Goal: Task Accomplishment & Management: Manage account settings

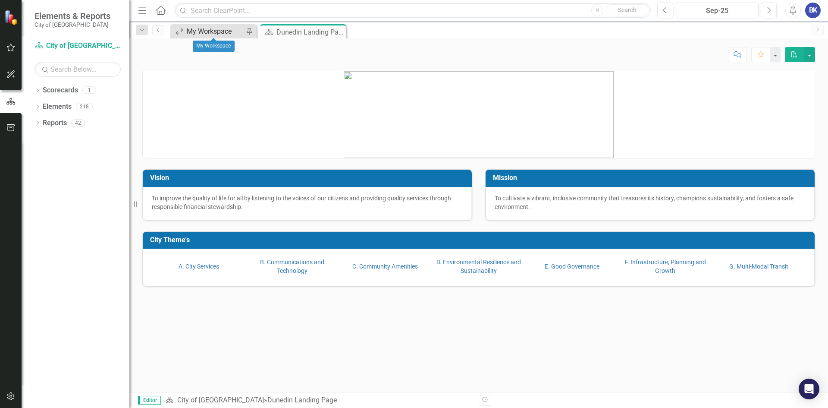
click at [217, 30] on div "My Workspace" at bounding box center [215, 31] width 57 height 11
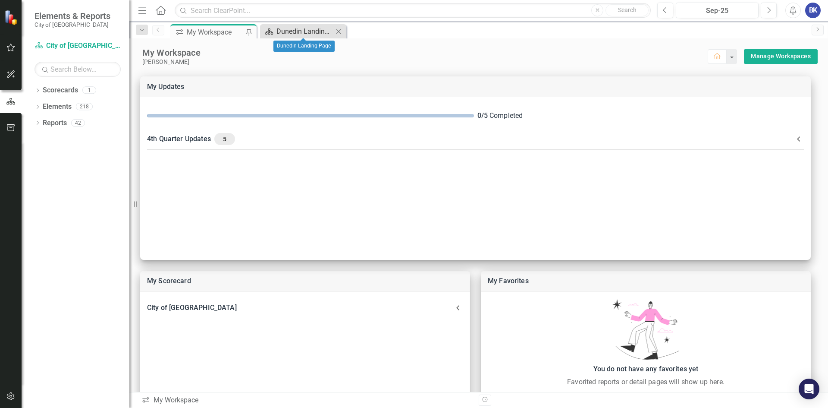
click at [316, 30] on div "Dunedin Landing Page" at bounding box center [305, 31] width 57 height 11
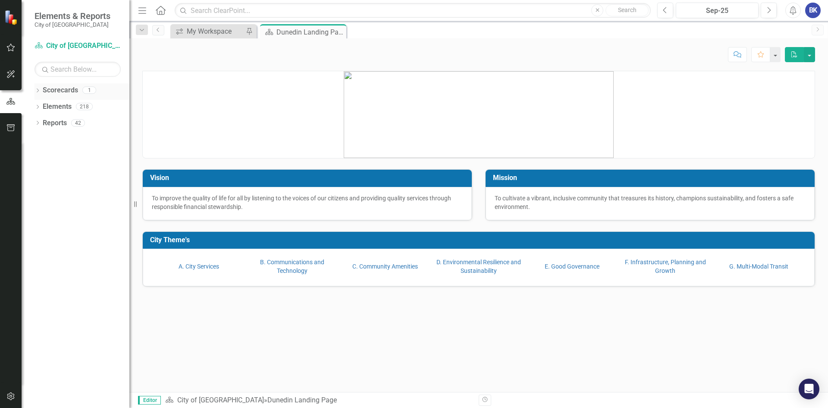
click at [89, 93] on div "1" at bounding box center [89, 90] width 14 height 7
click at [88, 89] on div "1" at bounding box center [89, 90] width 14 height 7
click at [87, 88] on div "1" at bounding box center [89, 90] width 14 height 7
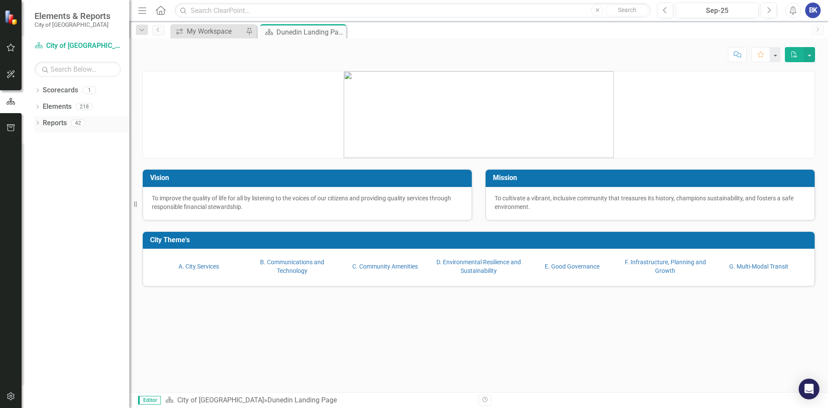
click at [79, 122] on div "42" at bounding box center [78, 122] width 14 height 7
click at [198, 402] on link "City of [GEOGRAPHIC_DATA]" at bounding box center [220, 400] width 87 height 8
click at [313, 30] on div "Dunedin Landing Page" at bounding box center [300, 32] width 46 height 11
click at [312, 31] on div "Dunedin Landing Page" at bounding box center [300, 32] width 46 height 11
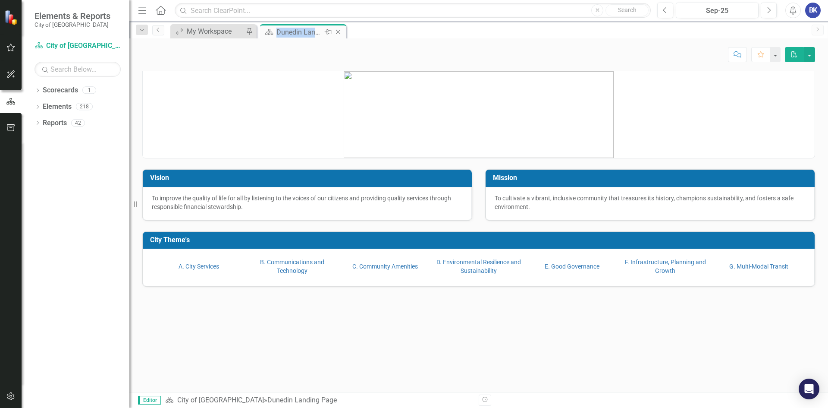
click at [312, 31] on div "Dunedin Landing Page" at bounding box center [300, 32] width 46 height 11
click at [142, 11] on icon "Menu" at bounding box center [142, 10] width 11 height 9
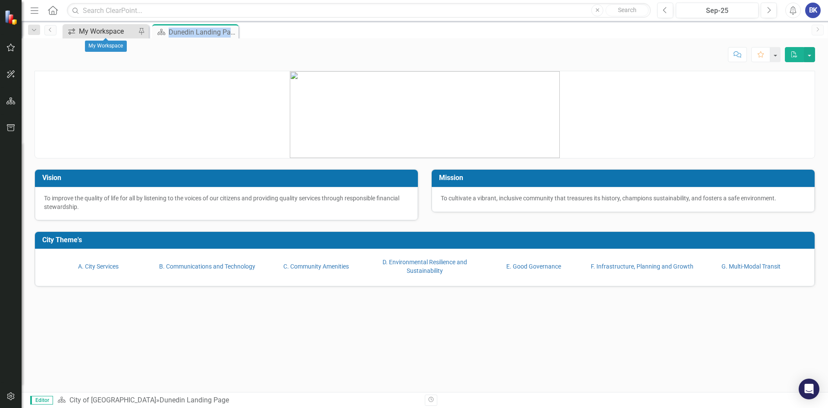
click at [106, 30] on div "My Workspace" at bounding box center [107, 31] width 57 height 11
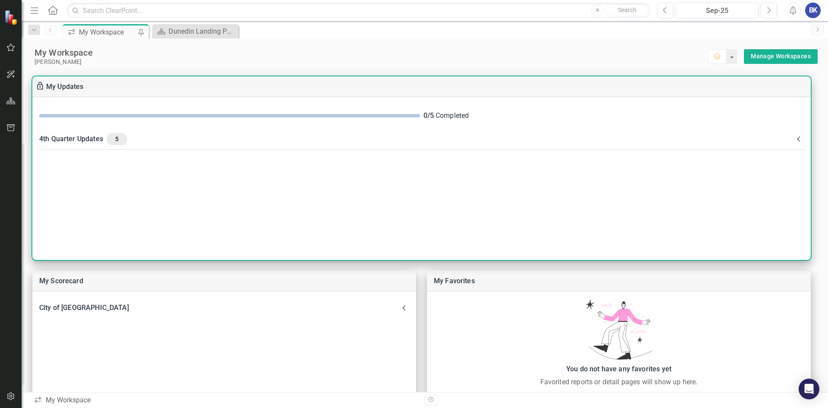
click at [85, 137] on div "4th Quarter Updates 5" at bounding box center [416, 139] width 755 height 12
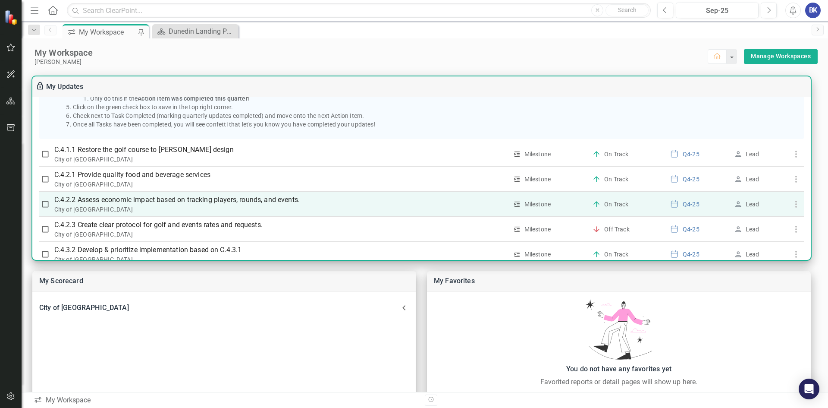
scroll to position [160, 0]
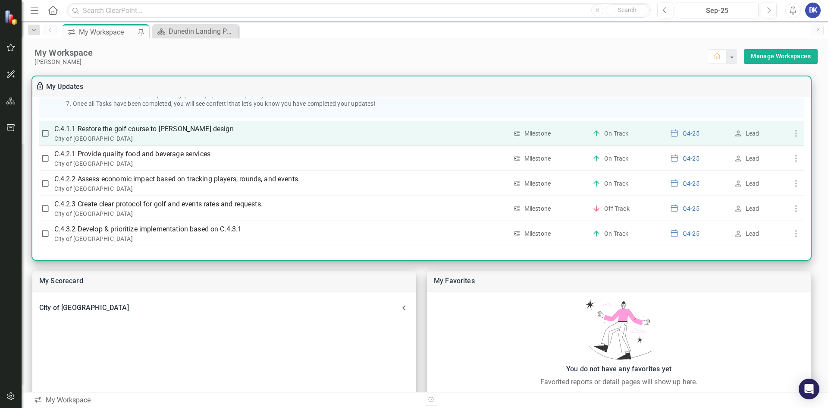
click at [148, 128] on p "C.4.1.1 Restore the golf course to [PERSON_NAME] design" at bounding box center [280, 129] width 453 height 10
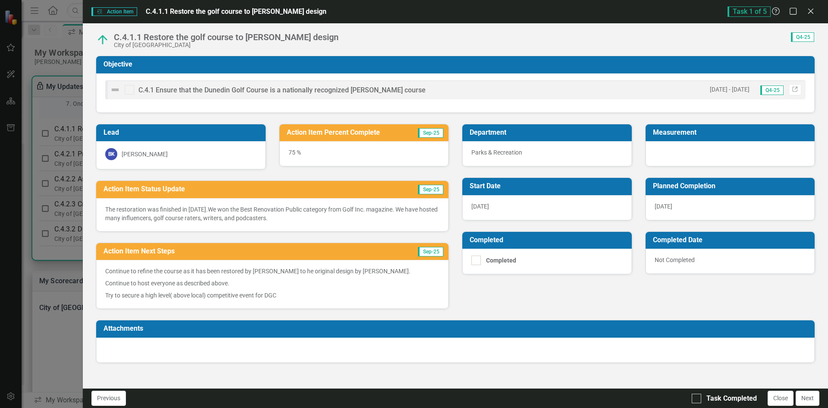
click at [180, 188] on h3 "Action Item Status Update" at bounding box center [233, 189] width 258 height 8
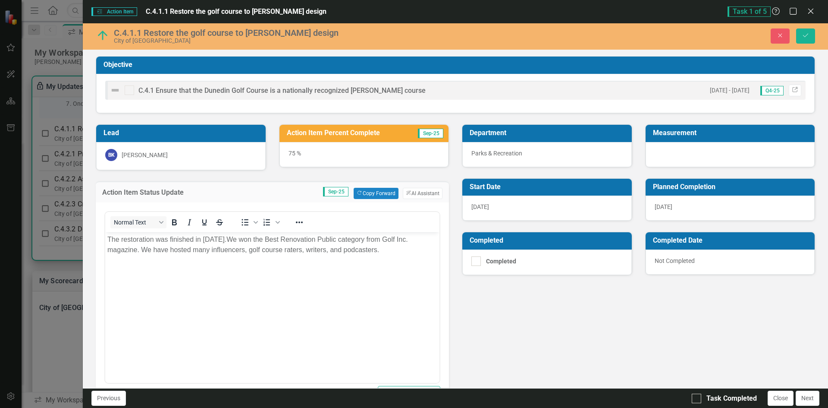
scroll to position [0, 0]
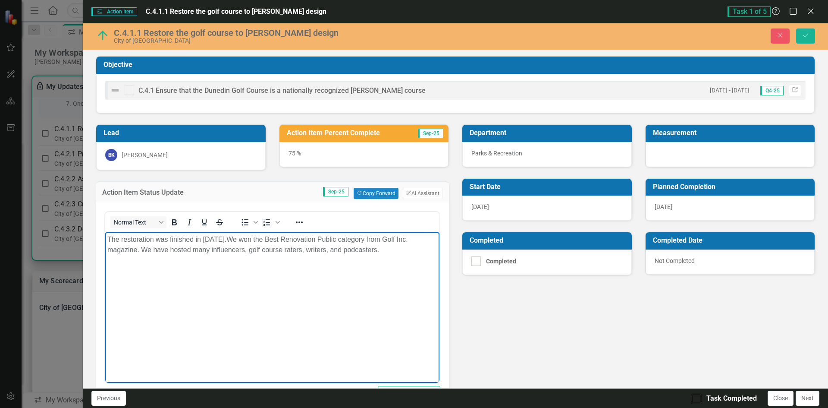
click at [398, 257] on body "The restoration was finished in [DATE].We won the Best Renovation Public catego…" at bounding box center [272, 296] width 334 height 129
click at [246, 265] on p "We continue to host many golf course raters. We have hosted a TV show." at bounding box center [272, 266] width 330 height 10
click at [201, 289] on p "We have hosted a TV show." at bounding box center [272, 284] width 330 height 10
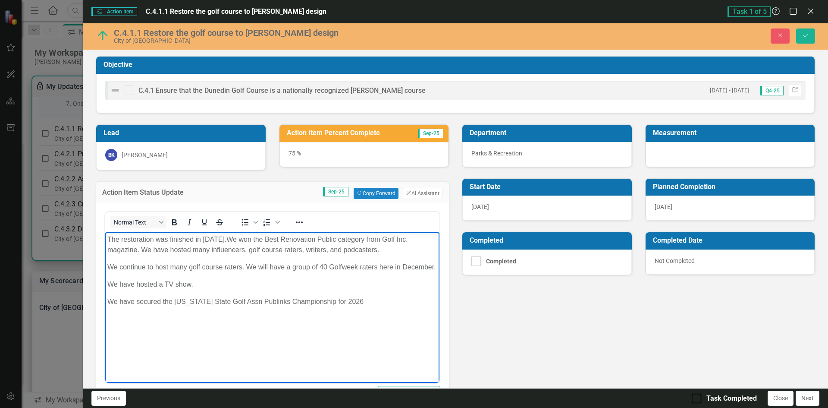
click at [318, 136] on h3 "Action Item Percent Complete" at bounding box center [348, 133] width 123 height 8
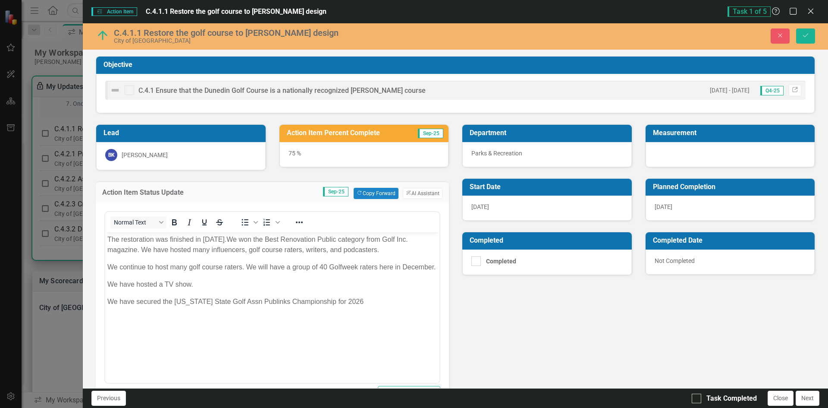
click at [318, 136] on h3 "Action Item Percent Complete" at bounding box center [348, 133] width 123 height 8
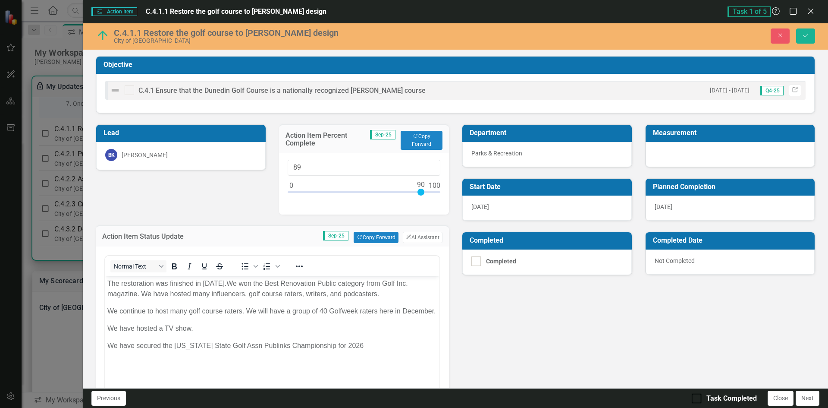
type input "90"
drag, startPoint x: 397, startPoint y: 191, endPoint x: 418, endPoint y: 191, distance: 21.1
click at [418, 191] on div at bounding box center [421, 192] width 7 height 7
click at [804, 34] on icon "Save" at bounding box center [806, 35] width 8 height 6
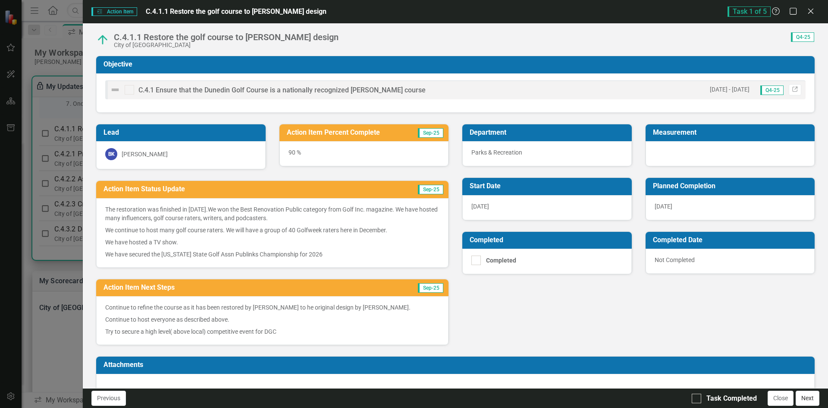
click at [806, 402] on button "Next" at bounding box center [808, 397] width 24 height 15
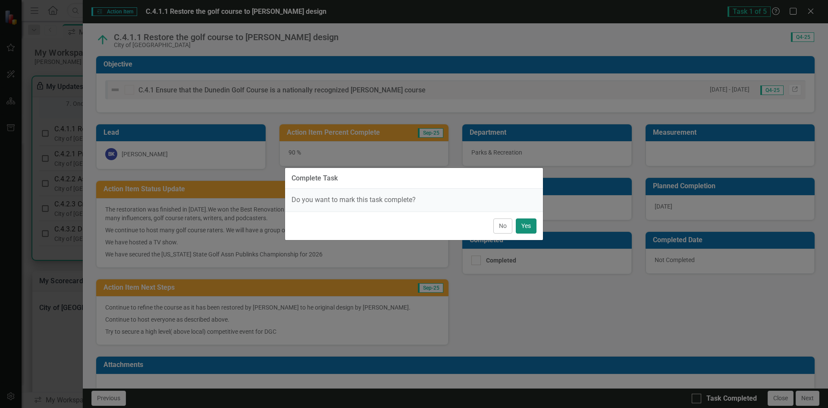
click at [527, 230] on button "Yes" at bounding box center [526, 225] width 21 height 15
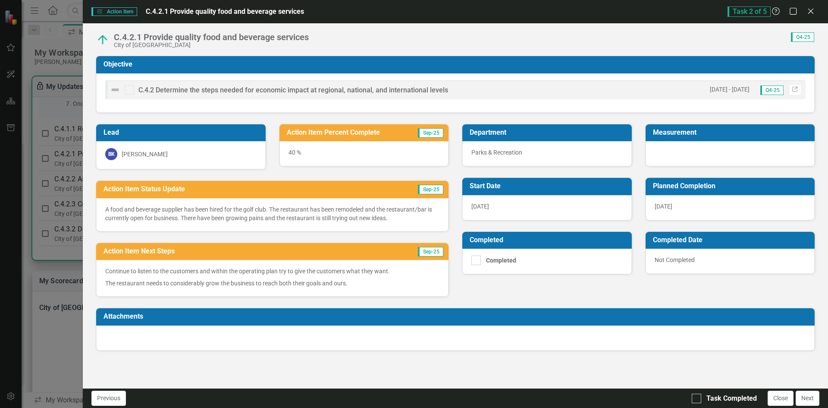
click at [336, 134] on h3 "Action Item Percent Complete" at bounding box center [348, 133] width 123 height 8
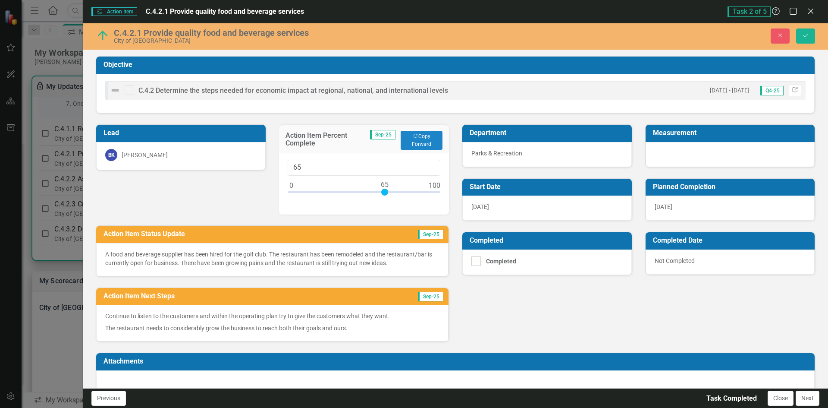
drag, startPoint x: 345, startPoint y: 189, endPoint x: 381, endPoint y: 191, distance: 35.8
click at [381, 191] on div at bounding box center [384, 192] width 7 height 7
click at [373, 231] on td "Sep-25" at bounding box center [402, 235] width 83 height 14
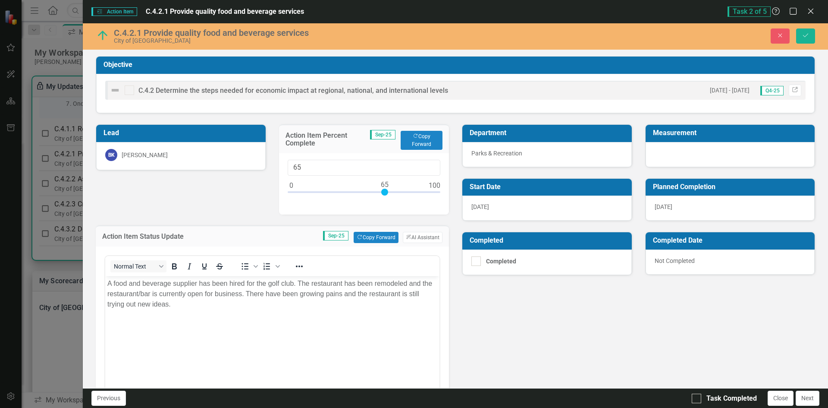
click at [383, 190] on div at bounding box center [384, 192] width 7 height 7
type input "80"
drag, startPoint x: 383, startPoint y: 191, endPoint x: 404, endPoint y: 192, distance: 21.1
click at [404, 192] on div at bounding box center [406, 192] width 7 height 7
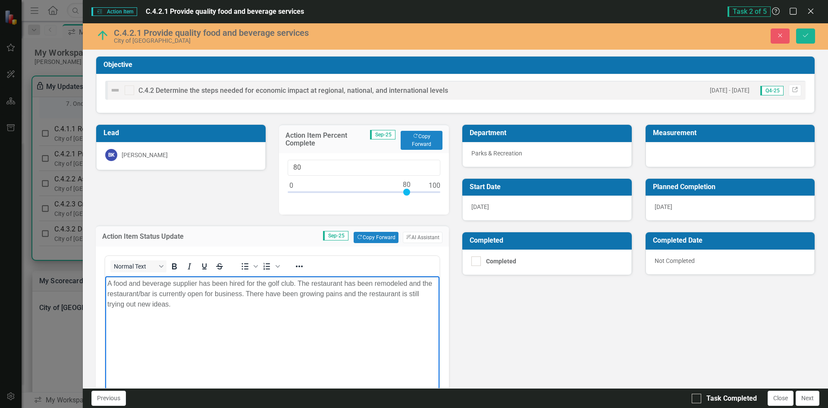
click at [178, 305] on p "A food and beverage supplier has been hired for the golf club. The restaurant h…" at bounding box center [272, 293] width 330 height 31
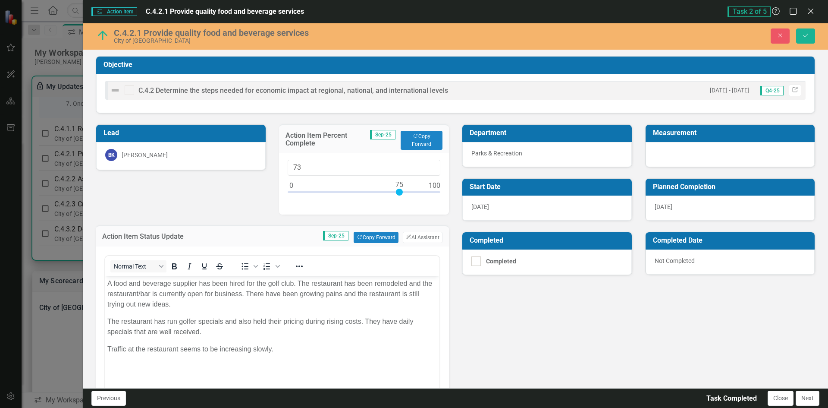
type input "75"
drag, startPoint x: 406, startPoint y: 191, endPoint x: 399, endPoint y: 192, distance: 7.3
click at [399, 192] on div at bounding box center [399, 192] width 7 height 7
click at [804, 38] on icon "Save" at bounding box center [806, 35] width 8 height 6
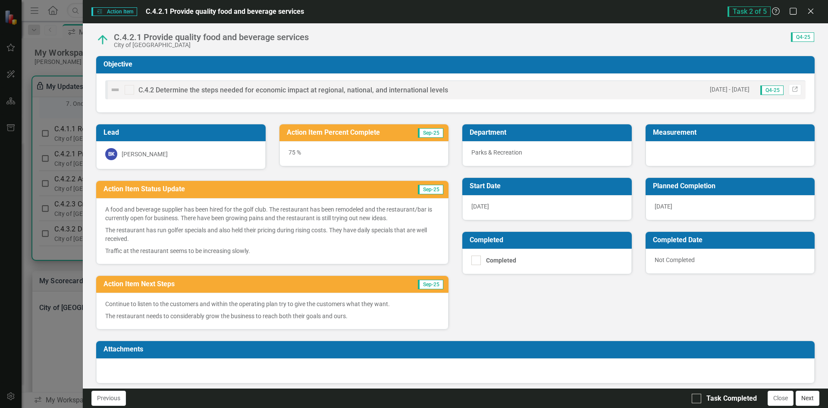
click at [804, 398] on button "Next" at bounding box center [808, 397] width 24 height 15
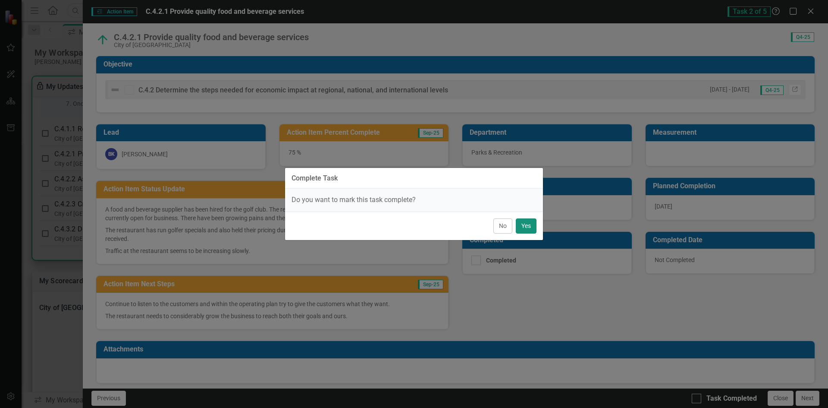
click at [524, 226] on button "Yes" at bounding box center [526, 225] width 21 height 15
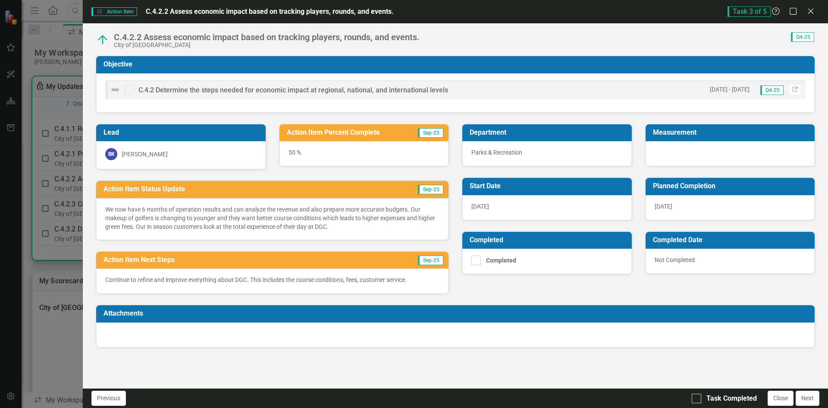
click at [385, 133] on h3 "Action Item Percent Complete" at bounding box center [348, 133] width 123 height 8
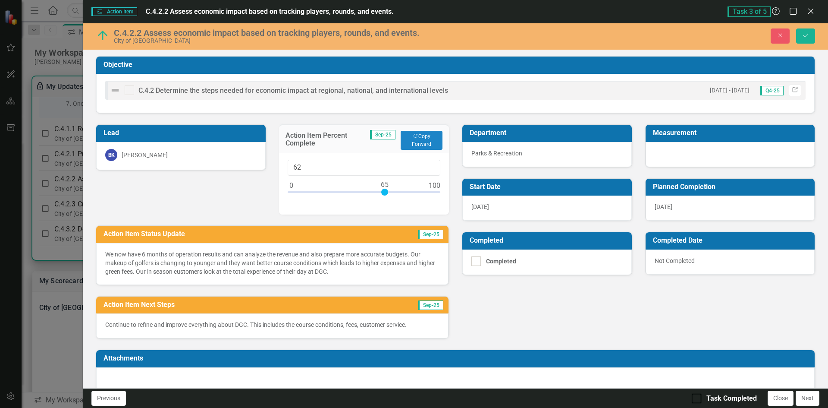
type input "65"
drag, startPoint x: 362, startPoint y: 192, endPoint x: 381, endPoint y: 189, distance: 20.1
click at [381, 189] on div at bounding box center [384, 192] width 7 height 7
click at [341, 228] on td "Action Item Status Update" at bounding box center [233, 235] width 258 height 14
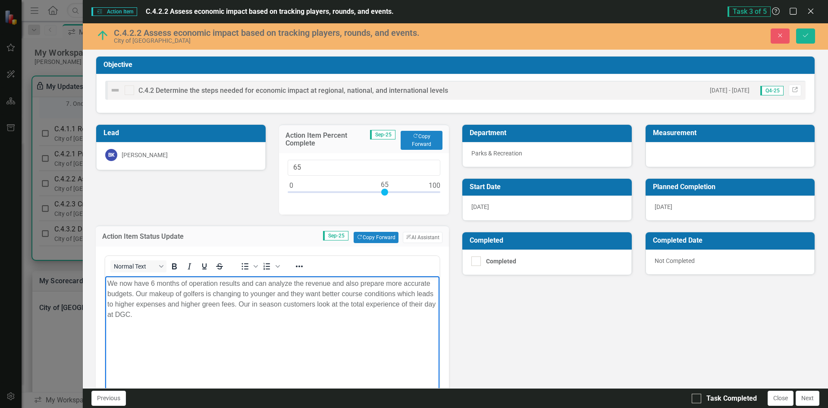
click at [111, 339] on body "We now have 6 months of operation results and can analyze the revenue and also …" at bounding box center [272, 340] width 334 height 129
click at [155, 317] on p "We now have 6 months of operation results and can analyze the revenue and also …" at bounding box center [272, 298] width 330 height 41
click at [273, 331] on p "We have just closed our first fiscal year of operation. Itconsisted of" at bounding box center [272, 332] width 330 height 10
click at [326, 330] on p "We have just closed our first fiscal year of operation. It consisted of" at bounding box center [272, 332] width 330 height 10
click at [317, 332] on p "We have just closed our first fiscal year of operation. It consisted of 91/4" at bounding box center [272, 332] width 330 height 10
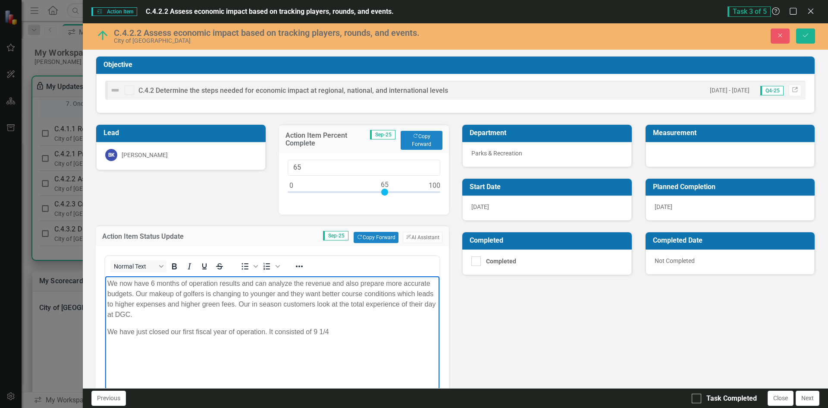
click at [338, 329] on p "We have just closed our first fiscal year of operation. It consisted of 9 1/4" at bounding box center [272, 332] width 330 height 10
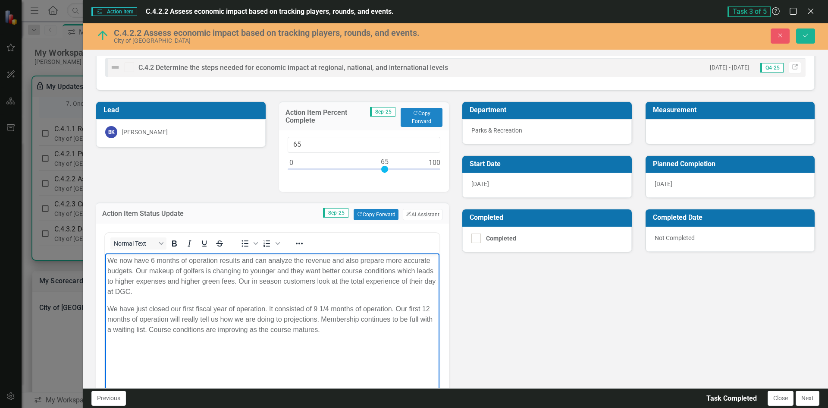
scroll to position [43, 0]
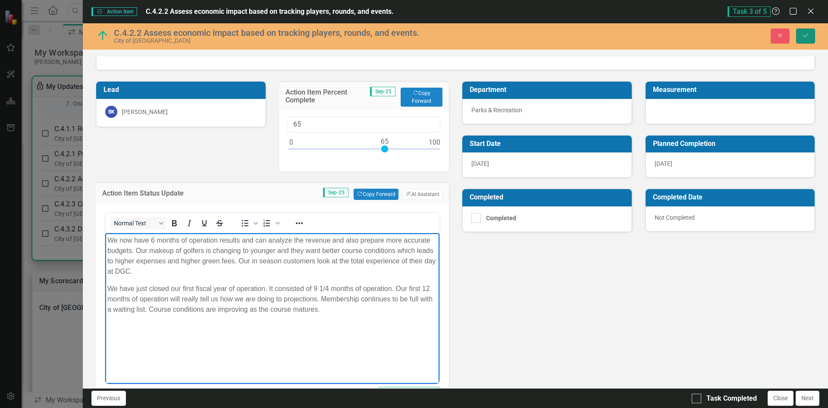
click at [806, 32] on icon "Save" at bounding box center [806, 35] width 8 height 6
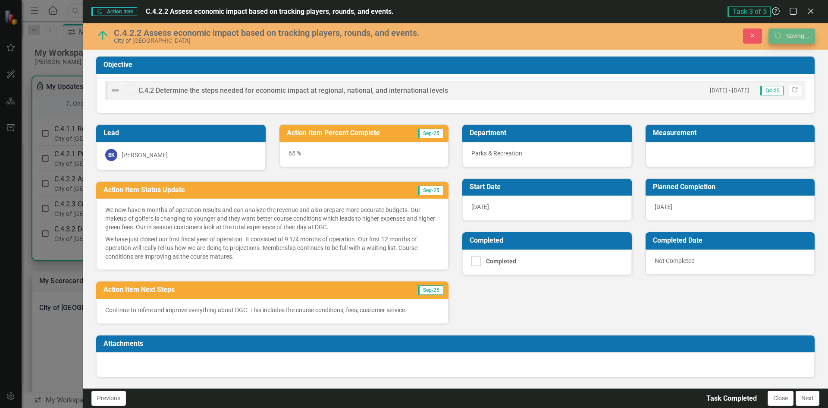
scroll to position [0, 0]
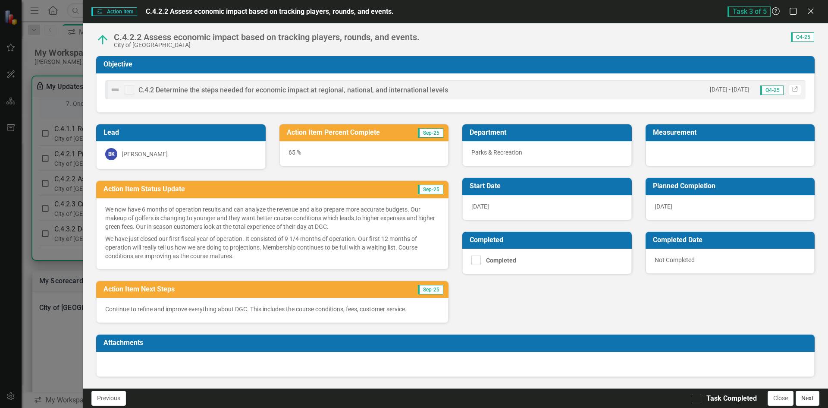
click at [803, 397] on button "Next" at bounding box center [808, 397] width 24 height 15
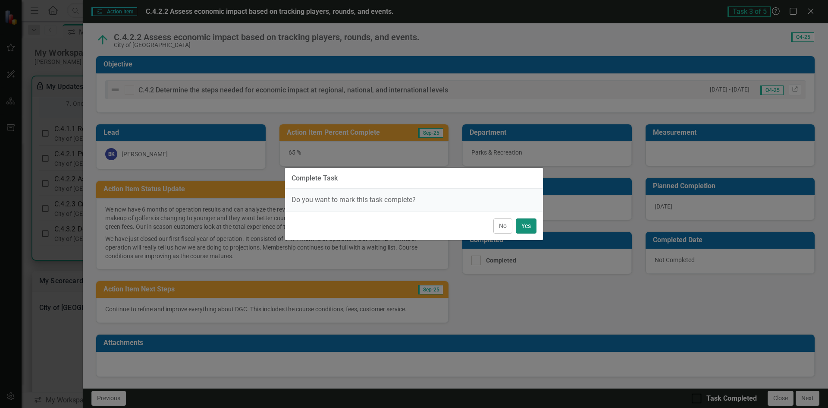
click at [523, 224] on button "Yes" at bounding box center [526, 225] width 21 height 15
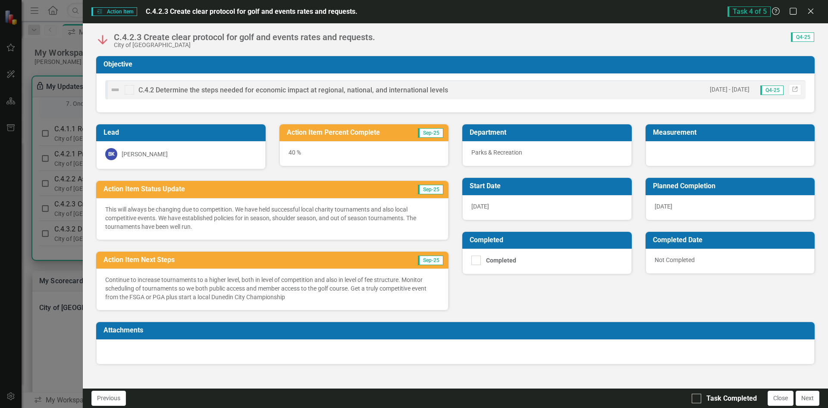
click at [350, 135] on h3 "Action Item Percent Complete" at bounding box center [348, 133] width 123 height 8
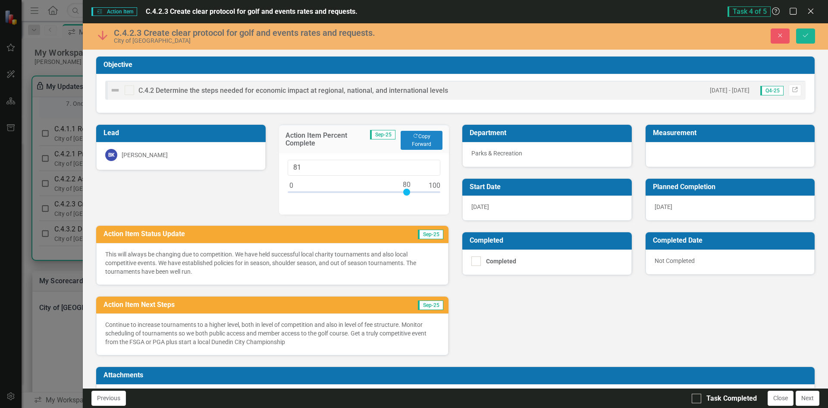
type input "80"
drag, startPoint x: 345, startPoint y: 193, endPoint x: 403, endPoint y: 189, distance: 57.9
click at [403, 189] on div at bounding box center [406, 192] width 7 height 7
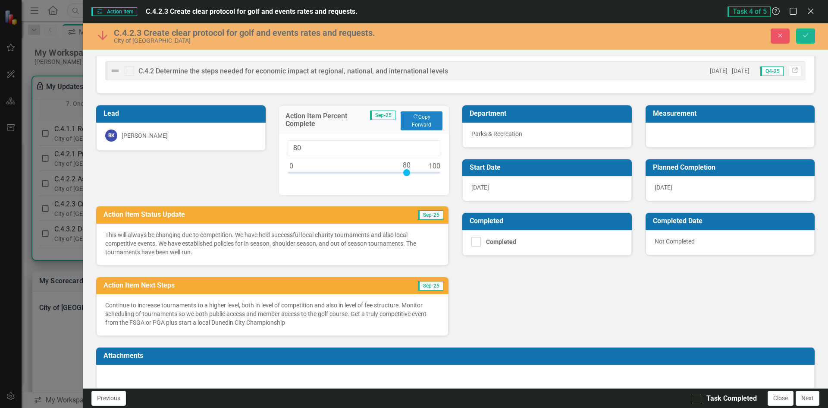
scroll to position [30, 0]
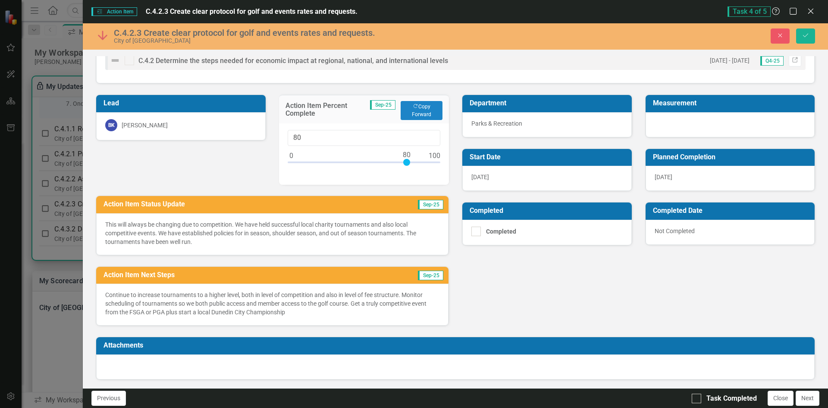
click at [260, 205] on h3 "Action Item Status Update" at bounding box center [233, 204] width 258 height 8
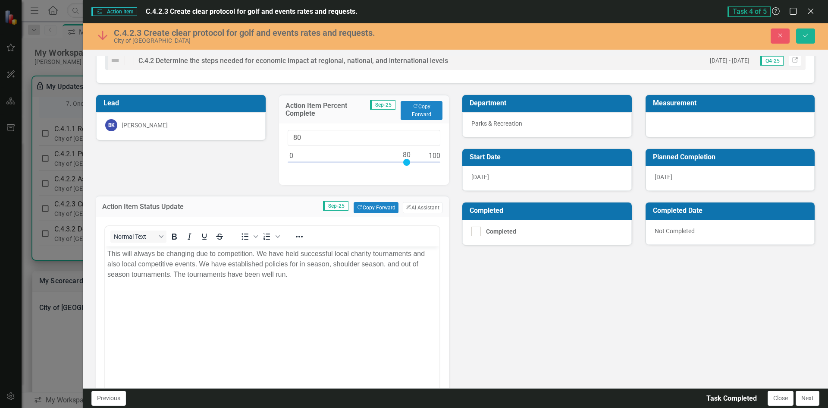
scroll to position [0, 0]
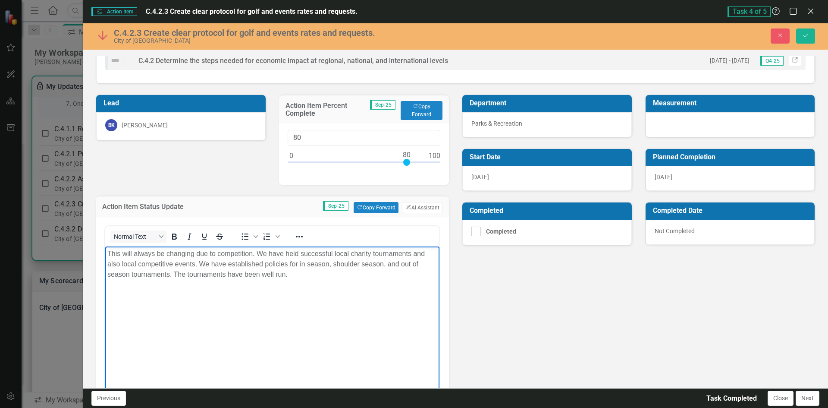
click at [293, 275] on p "This will always be changing due to competition. We have held successful local …" at bounding box center [272, 264] width 330 height 31
click at [142, 292] on p "We have prcedures in place" at bounding box center [272, 292] width 330 height 10
click at [198, 293] on p "We have procedures in place" at bounding box center [272, 292] width 330 height 10
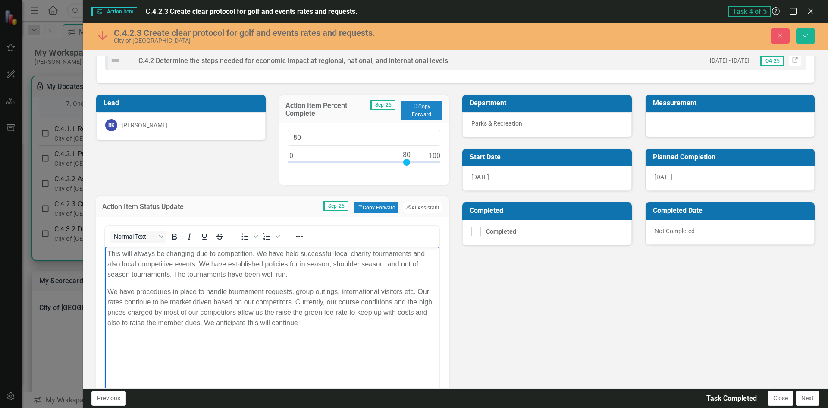
click at [259, 324] on p "We have procedures in place to handle tournament requests, group outings, inter…" at bounding box center [272, 307] width 330 height 41
click at [315, 322] on p "We have procedures in place to handle tournament requests, group outings, inter…" at bounding box center [272, 307] width 330 height 41
click at [807, 35] on icon "submit" at bounding box center [805, 35] width 5 height 3
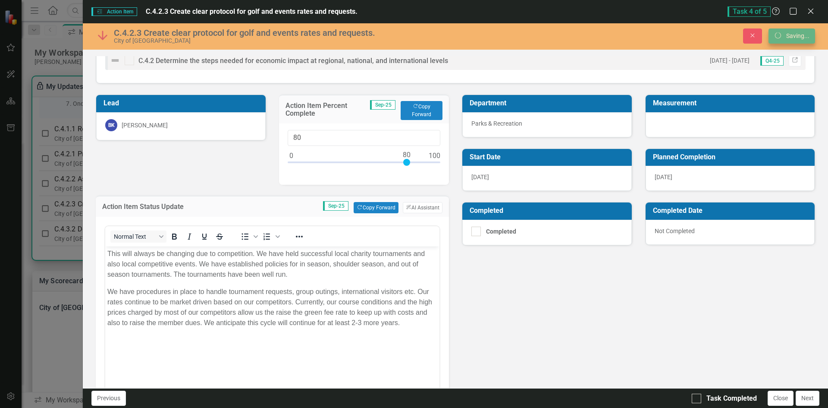
scroll to position [24, 0]
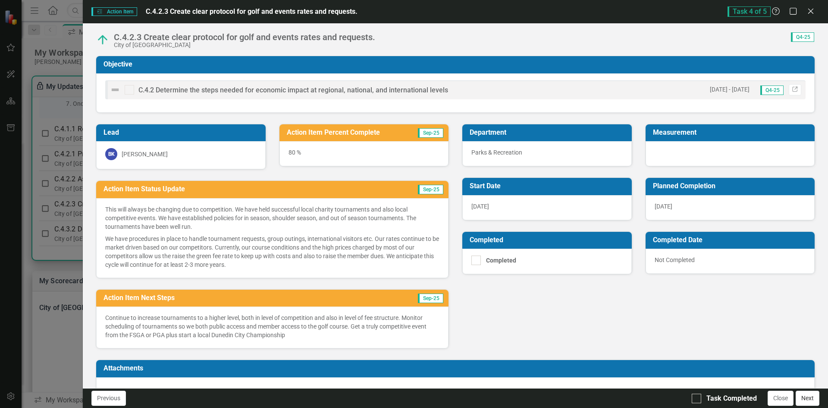
click at [808, 397] on button "Next" at bounding box center [808, 397] width 24 height 15
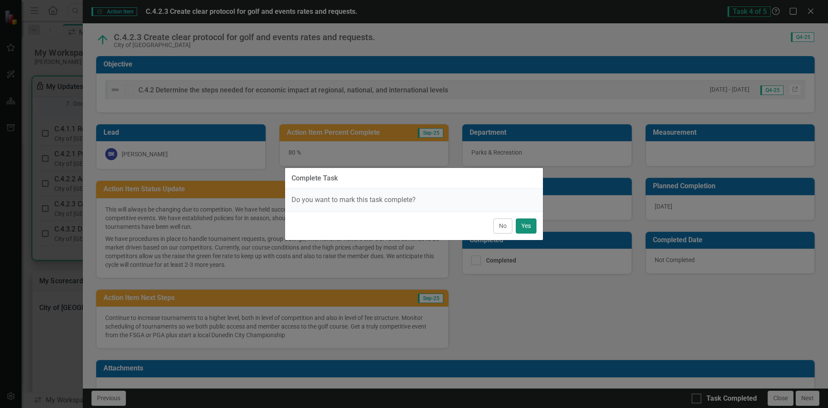
click at [529, 226] on button "Yes" at bounding box center [526, 225] width 21 height 15
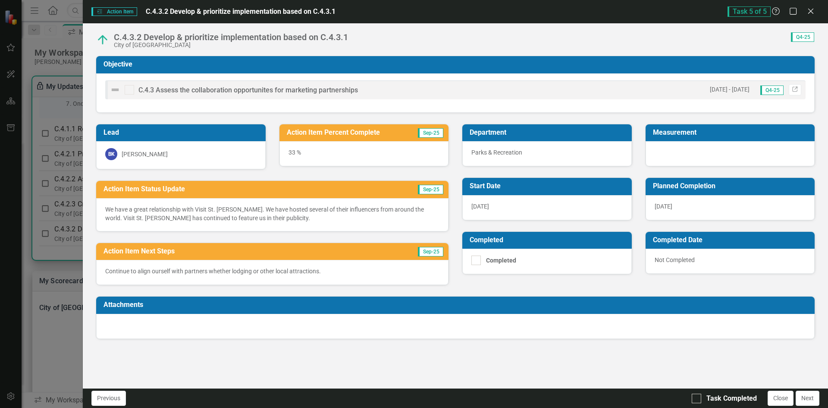
click at [404, 134] on h3 "Action Item Percent Complete" at bounding box center [348, 133] width 123 height 8
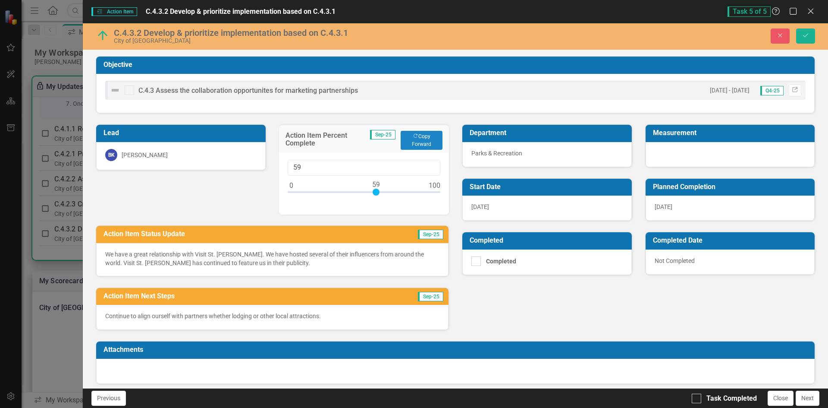
type input "60"
drag, startPoint x: 337, startPoint y: 192, endPoint x: 376, endPoint y: 192, distance: 38.8
click at [376, 192] on div at bounding box center [378, 192] width 7 height 7
click at [250, 229] on td "Action Item Status Update" at bounding box center [233, 235] width 258 height 14
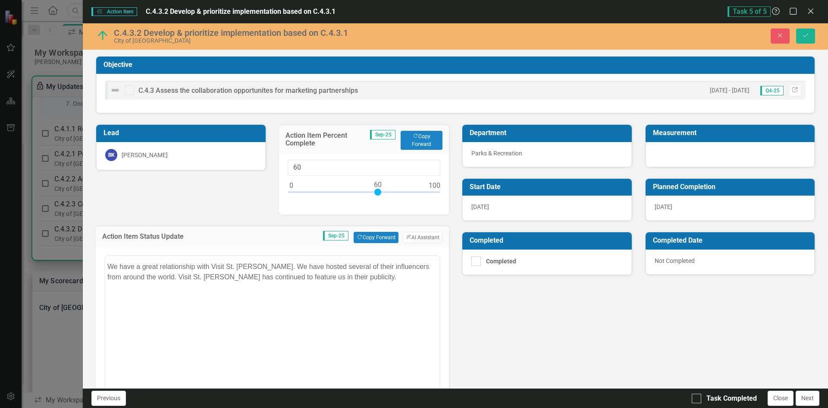
scroll to position [0, 0]
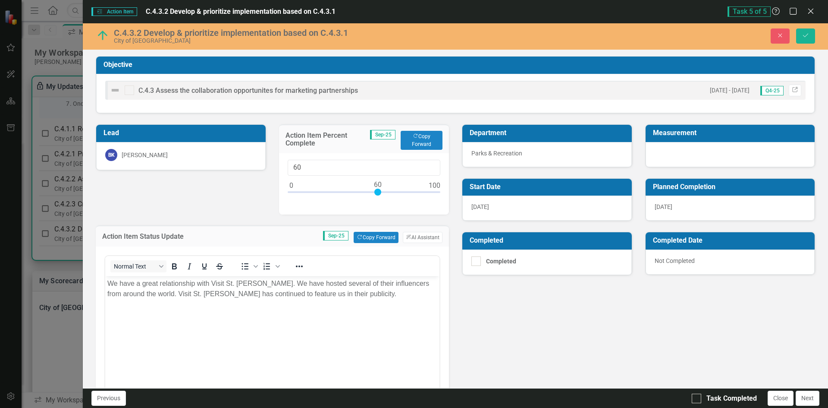
click at [116, 312] on body "We have a great relationship with Visit St. [PERSON_NAME]. We have hosted sever…" at bounding box center [272, 340] width 334 height 129
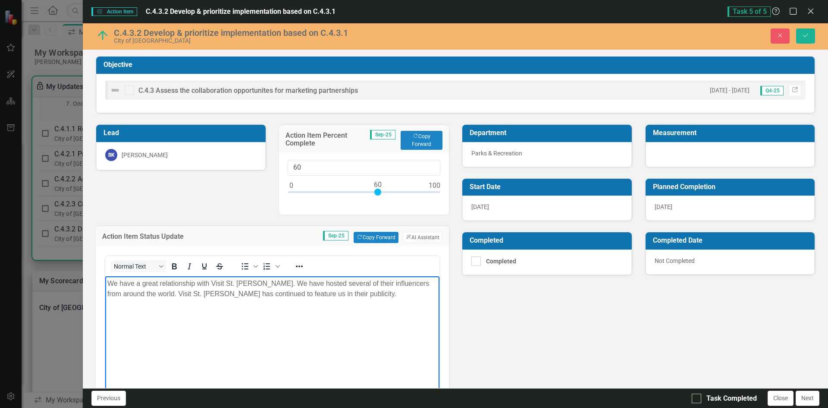
click at [401, 293] on p "We have a great relationship with Visit St. [PERSON_NAME]. We have hosted sever…" at bounding box center [272, 288] width 330 height 21
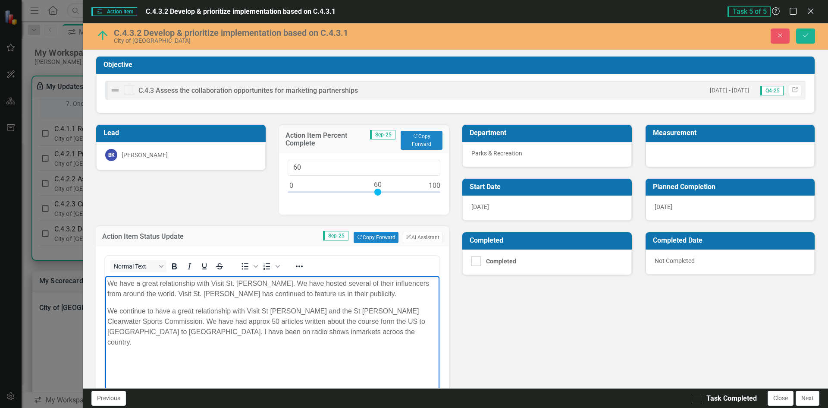
click at [199, 331] on p "We continue to have a great relationship with Visit St [PERSON_NAME] and the St…" at bounding box center [272, 326] width 330 height 41
click at [243, 333] on p "We continue to have a great relationship with Visit St [PERSON_NAME] and the St…" at bounding box center [272, 326] width 330 height 41
click at [331, 322] on p "We continue to have a great relationship with Visit St [PERSON_NAME] and the St…" at bounding box center [272, 326] width 330 height 41
click at [286, 332] on p "We continue to have a great relationship with Visit St [PERSON_NAME] and the St…" at bounding box center [272, 326] width 330 height 41
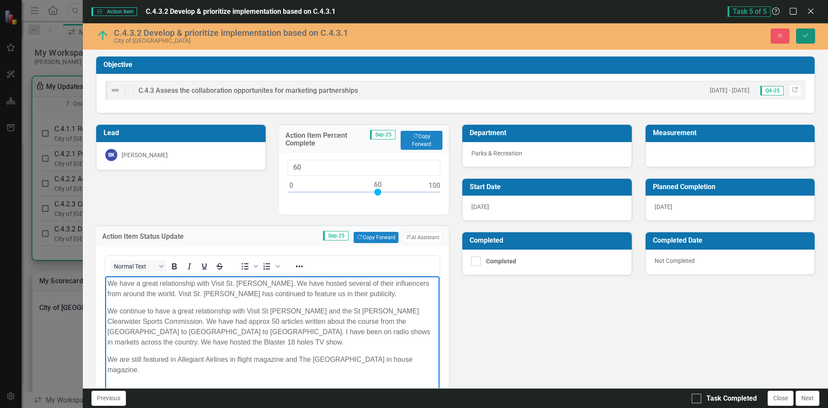
click at [803, 33] on icon "Save" at bounding box center [806, 35] width 8 height 6
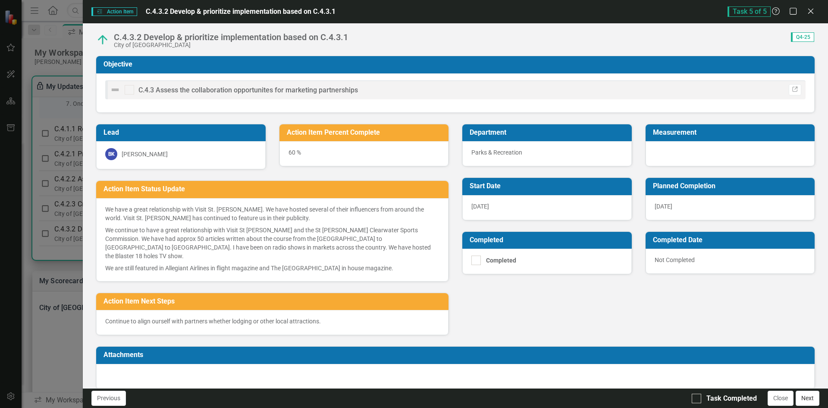
click at [804, 396] on button "Next" at bounding box center [808, 397] width 24 height 15
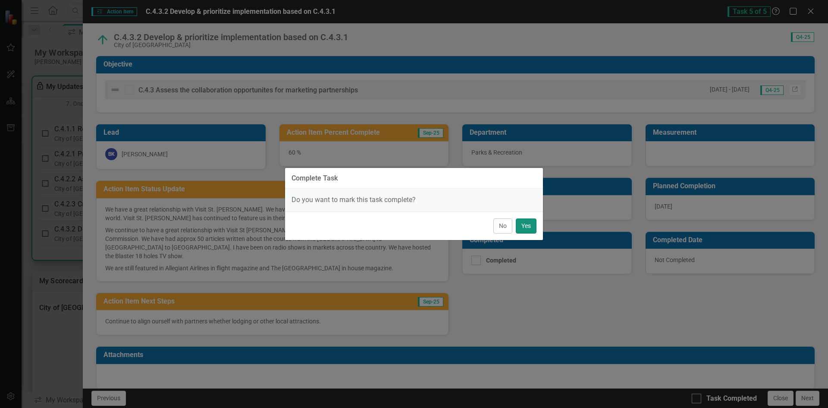
click at [521, 224] on button "Yes" at bounding box center [526, 225] width 21 height 15
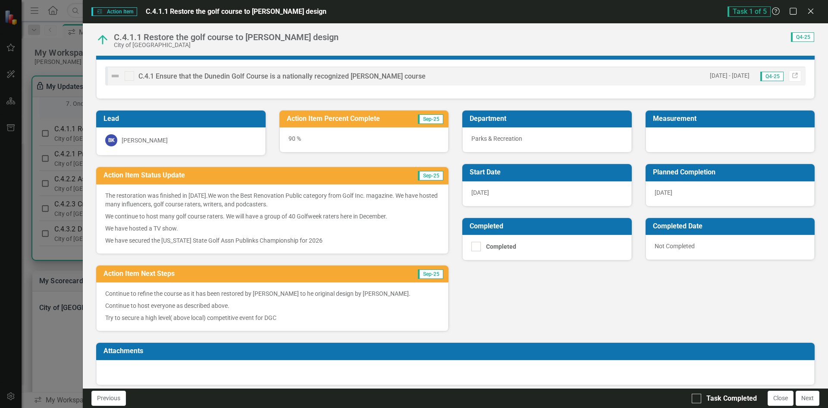
scroll to position [20, 0]
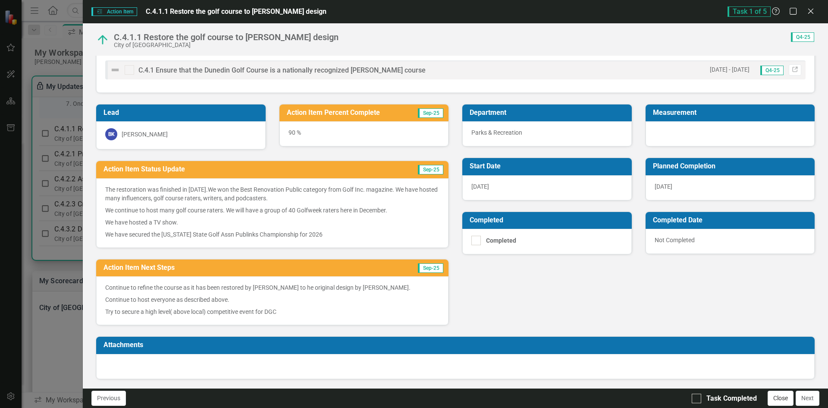
click at [787, 398] on button "Close" at bounding box center [781, 397] width 26 height 15
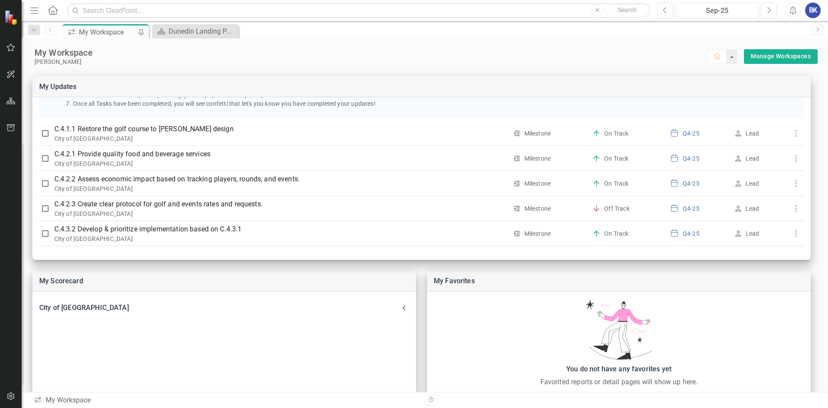
click at [84, 32] on div "My Workspace" at bounding box center [107, 32] width 57 height 11
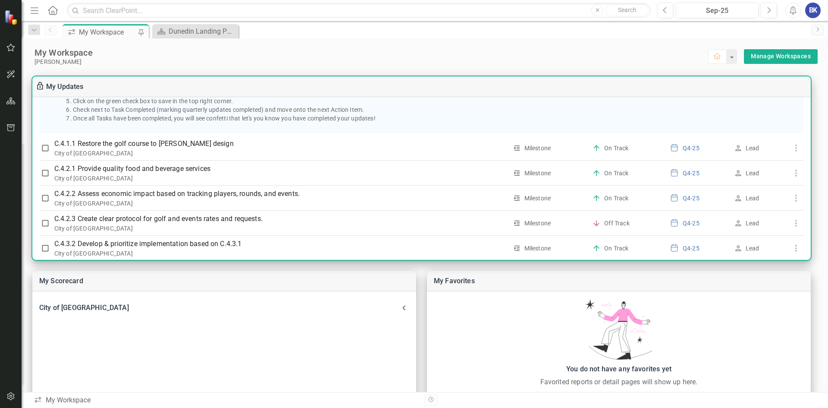
scroll to position [160, 0]
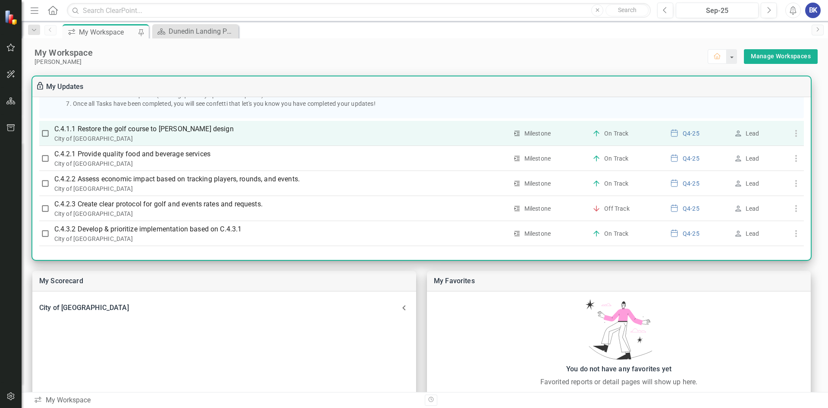
click at [195, 127] on p "C.4.1.1 Restore the golf course to [PERSON_NAME] design" at bounding box center [280, 129] width 453 height 10
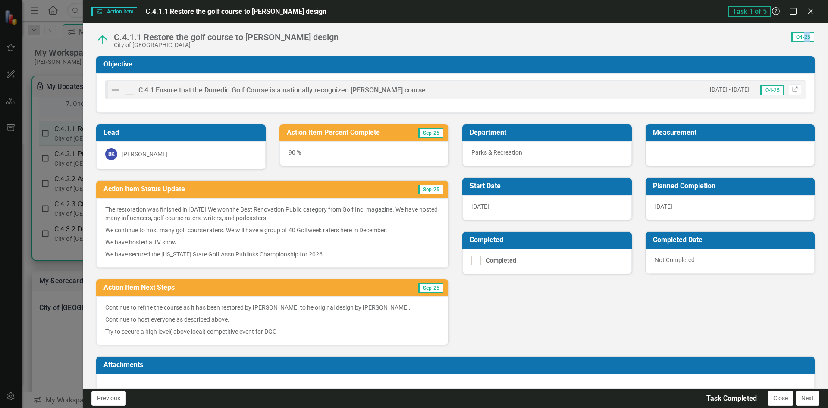
click at [195, 127] on div "Action Item Action Item C.4.1.1 Restore the golf course to [PERSON_NAME] design…" at bounding box center [414, 204] width 828 height 408
click at [800, 398] on button "Next" at bounding box center [808, 397] width 24 height 15
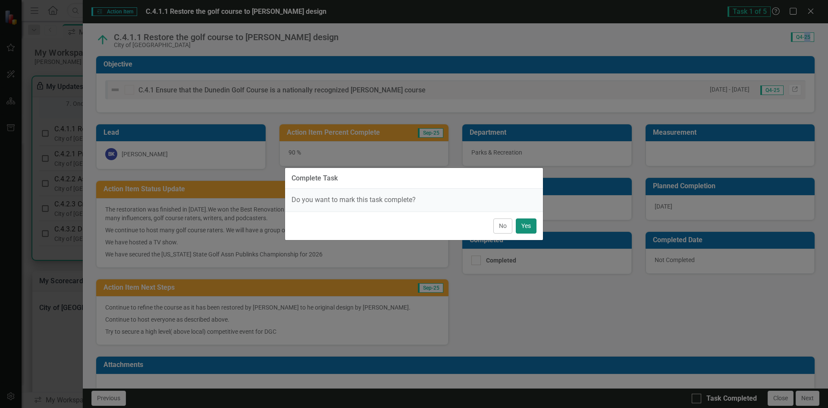
click at [523, 227] on button "Yes" at bounding box center [526, 225] width 21 height 15
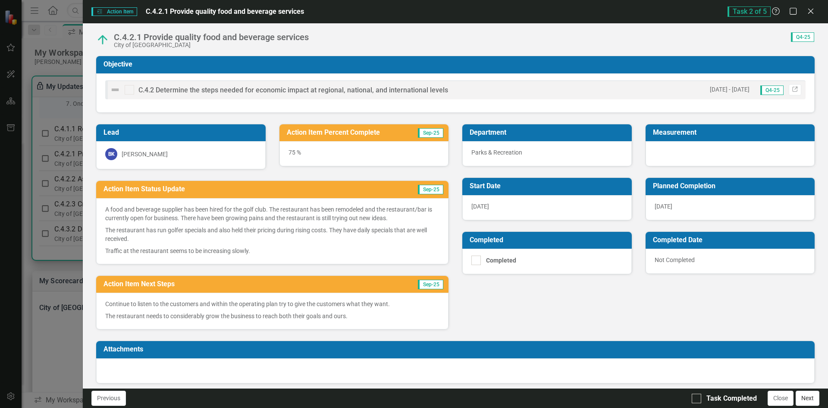
click at [813, 400] on button "Next" at bounding box center [808, 397] width 24 height 15
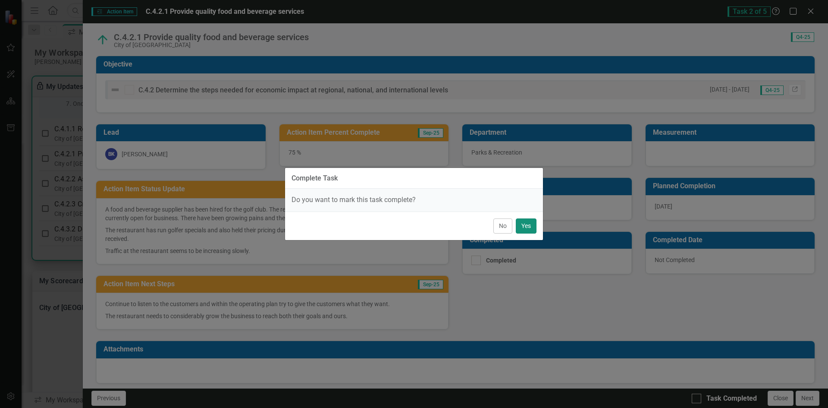
click at [527, 226] on button "Yes" at bounding box center [526, 225] width 21 height 15
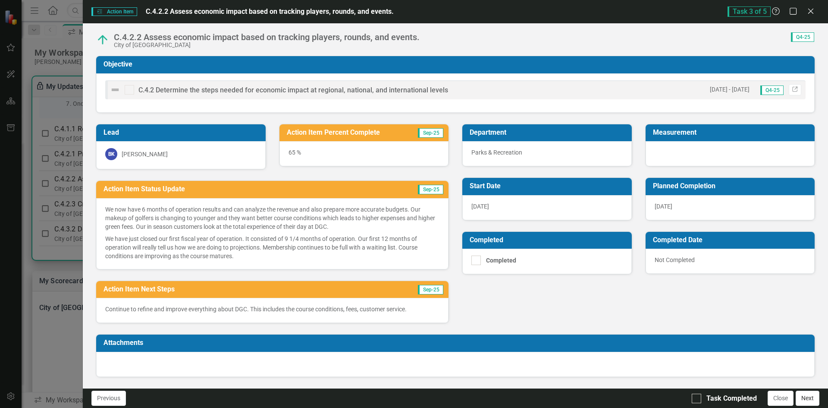
click at [812, 397] on button "Next" at bounding box center [808, 397] width 24 height 15
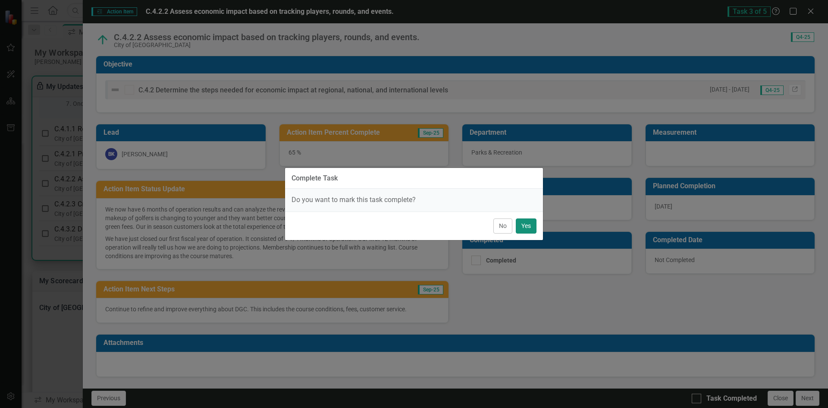
click at [522, 227] on button "Yes" at bounding box center [526, 225] width 21 height 15
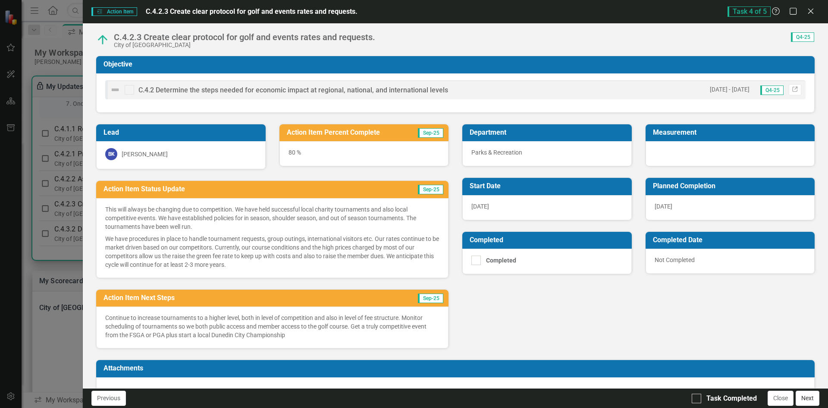
click at [810, 399] on button "Next" at bounding box center [808, 397] width 24 height 15
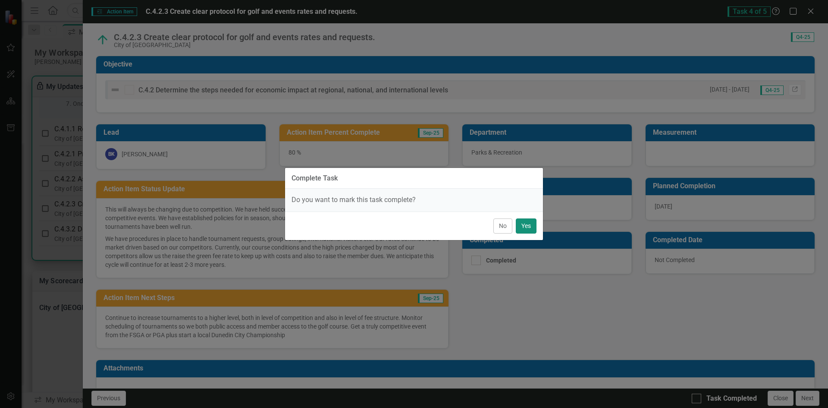
click at [524, 229] on button "Yes" at bounding box center [526, 225] width 21 height 15
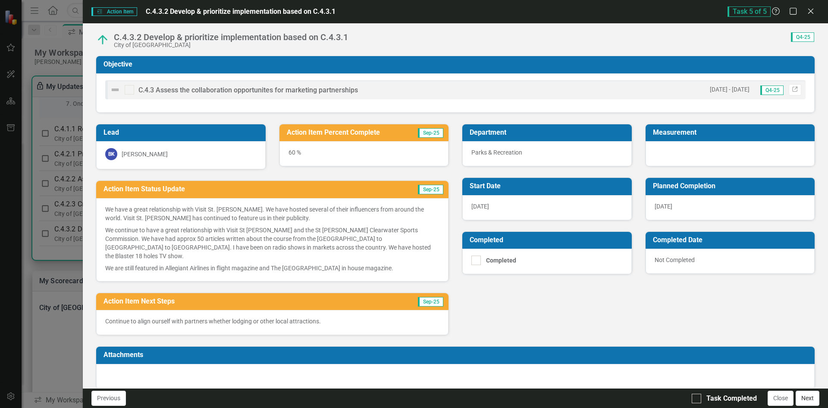
click at [805, 395] on button "Next" at bounding box center [808, 397] width 24 height 15
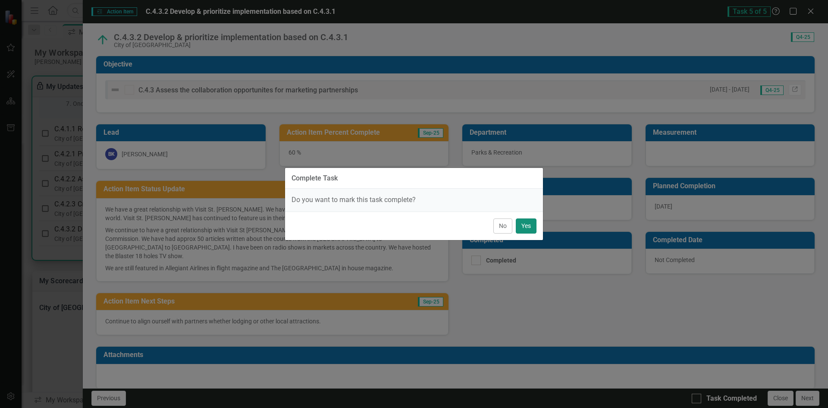
click at [519, 228] on button "Yes" at bounding box center [526, 225] width 21 height 15
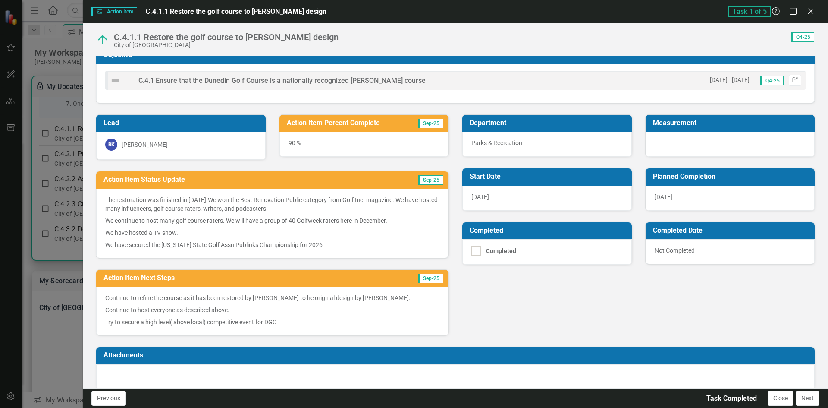
scroll to position [0, 0]
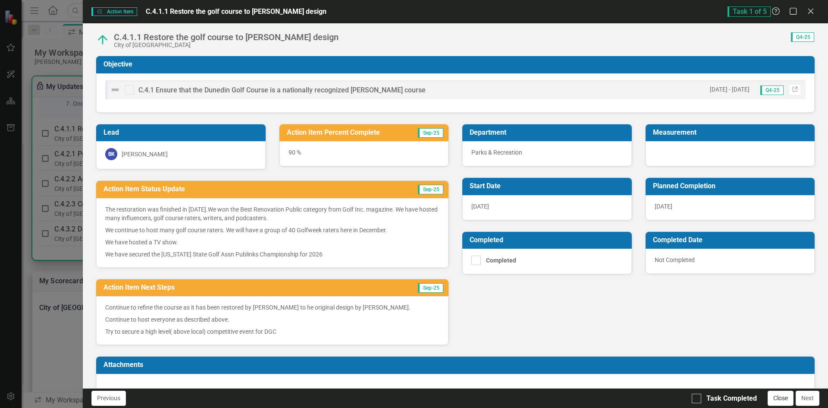
click at [786, 400] on button "Close" at bounding box center [781, 397] width 26 height 15
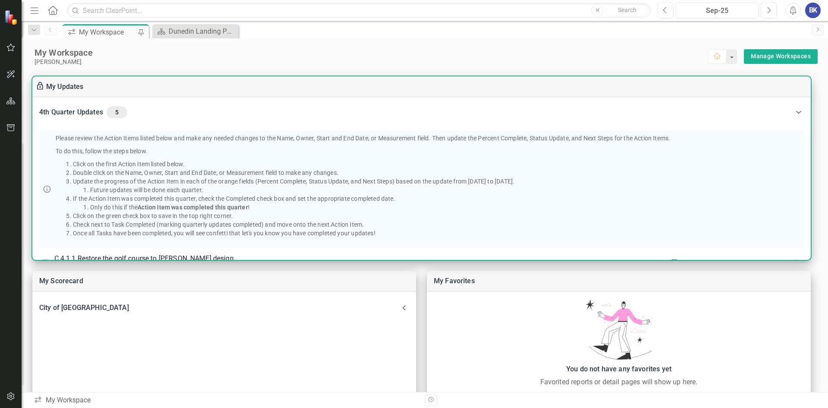
scroll to position [73, 0]
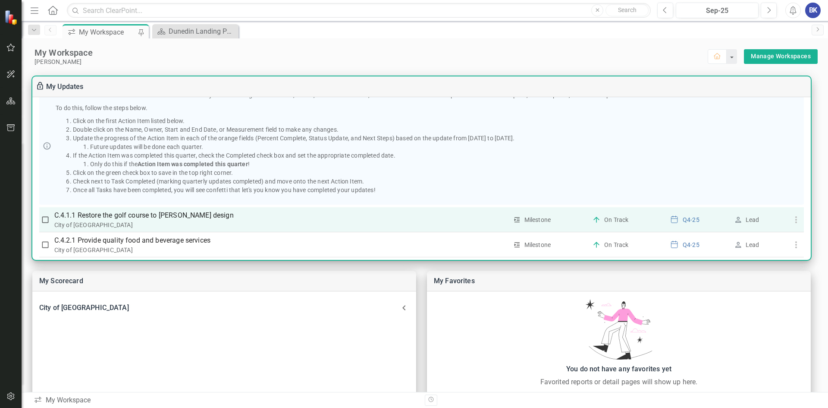
click at [207, 213] on p "C.4.1.1 Restore the golf course to [PERSON_NAME] design" at bounding box center [280, 215] width 453 height 10
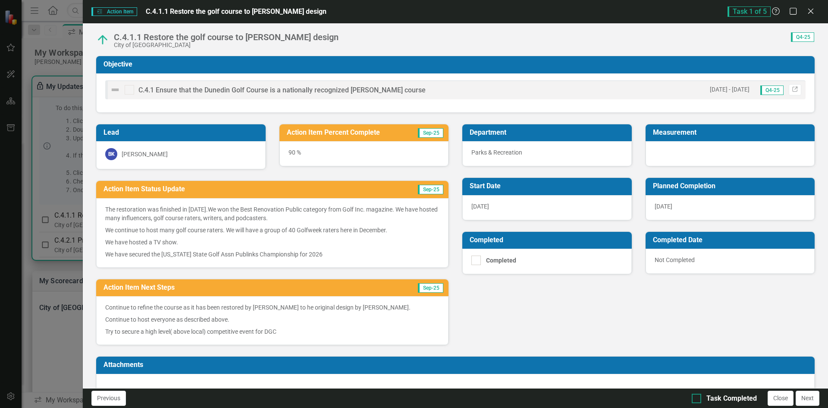
click at [696, 399] on div at bounding box center [696, 398] width 9 height 9
click at [696, 399] on input "Task Completed" at bounding box center [695, 397] width 6 height 6
checkbox input "true"
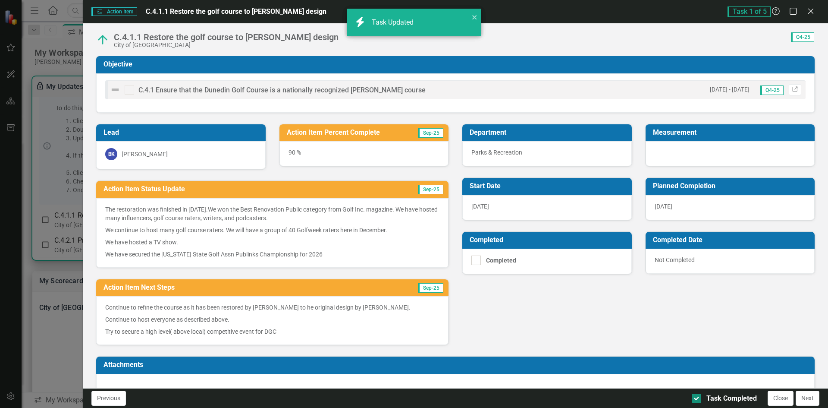
checkbox input "true"
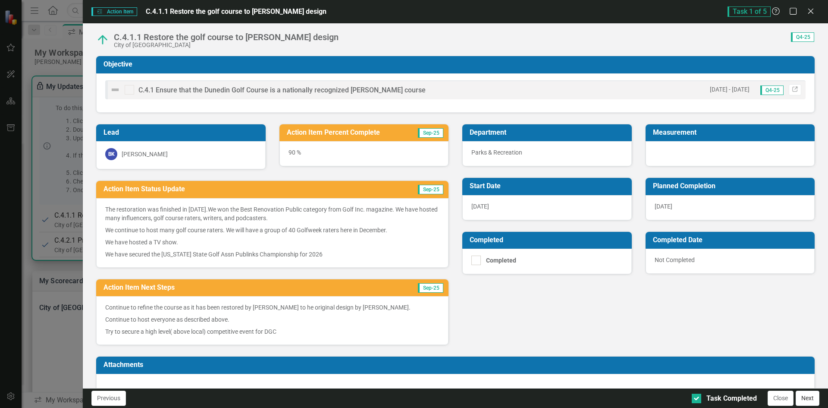
click at [809, 395] on button "Next" at bounding box center [808, 397] width 24 height 15
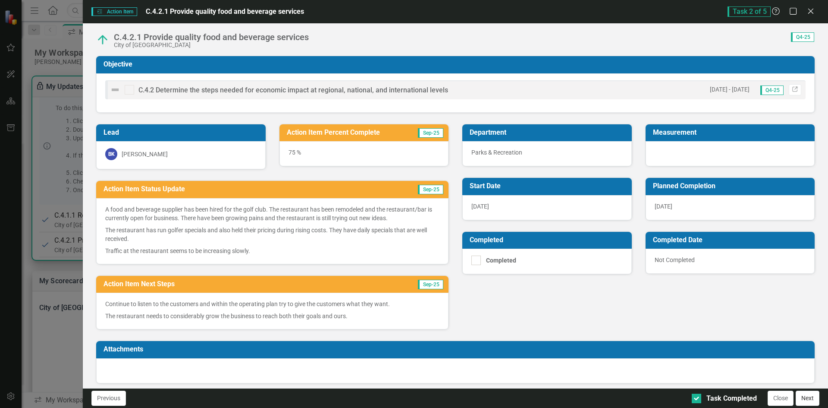
click at [804, 397] on button "Next" at bounding box center [808, 397] width 24 height 15
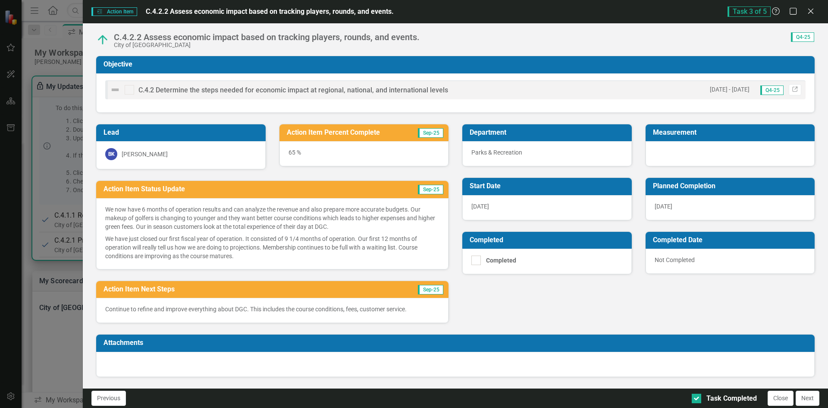
click at [804, 397] on button "Next" at bounding box center [808, 397] width 24 height 15
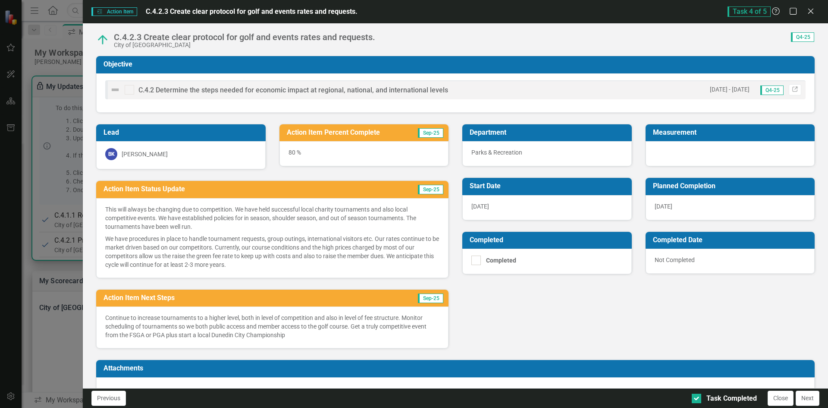
click at [804, 397] on button "Next" at bounding box center [808, 397] width 24 height 15
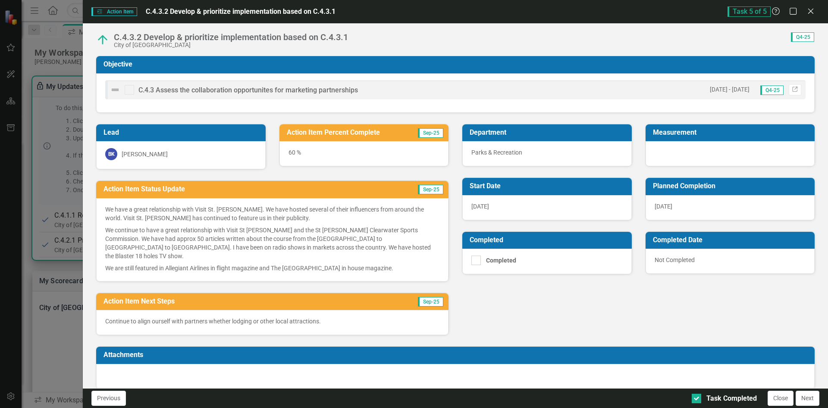
click at [804, 397] on button "Next" at bounding box center [808, 397] width 24 height 15
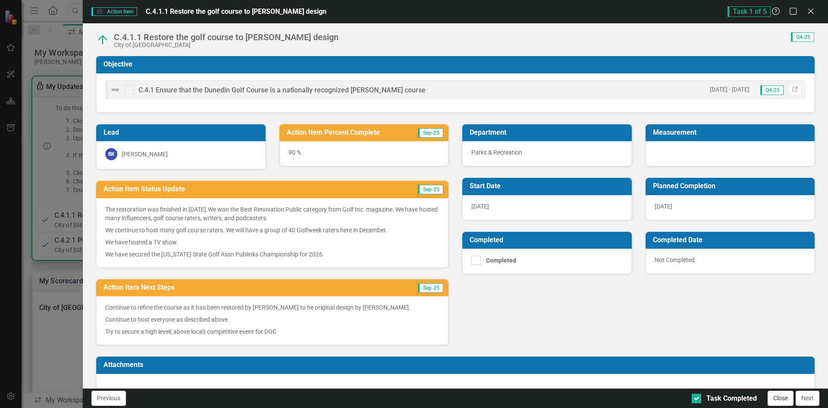
click at [776, 402] on button "Close" at bounding box center [781, 397] width 26 height 15
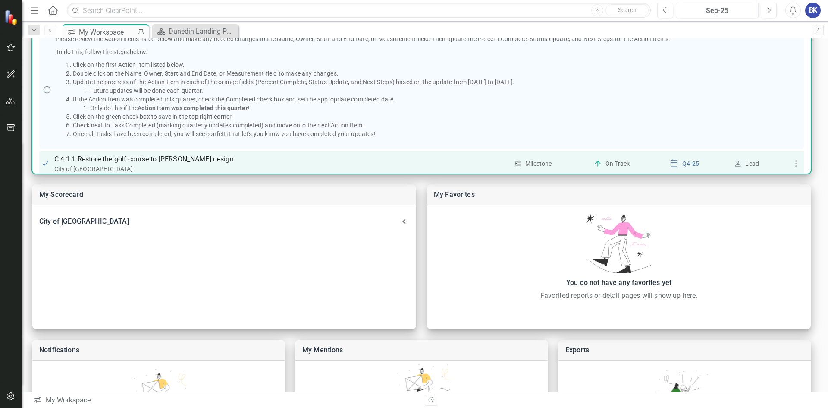
scroll to position [86, 0]
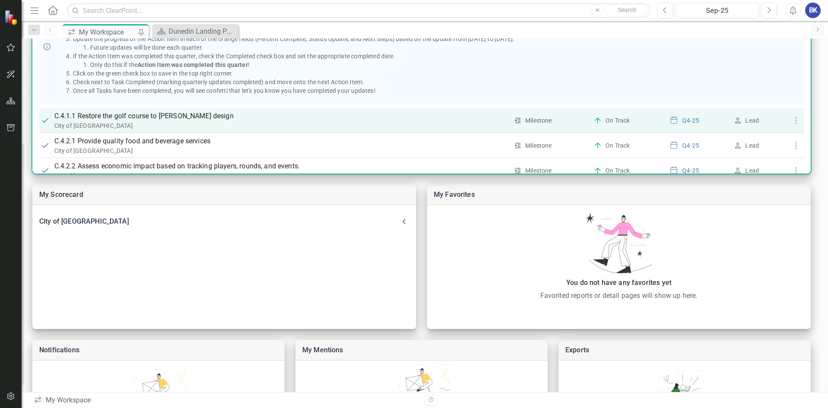
click at [150, 110] on th "C.4.1.1 Restore the golf course to [PERSON_NAME] design City of [GEOGRAPHIC_DAT…" at bounding box center [281, 120] width 460 height 25
click at [137, 118] on p "C.4.1.1 Restore the golf course to [PERSON_NAME] design" at bounding box center [281, 116] width 455 height 10
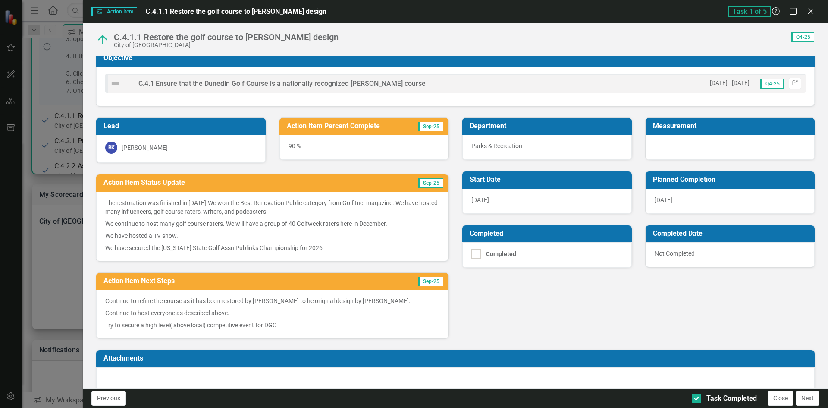
scroll to position [0, 0]
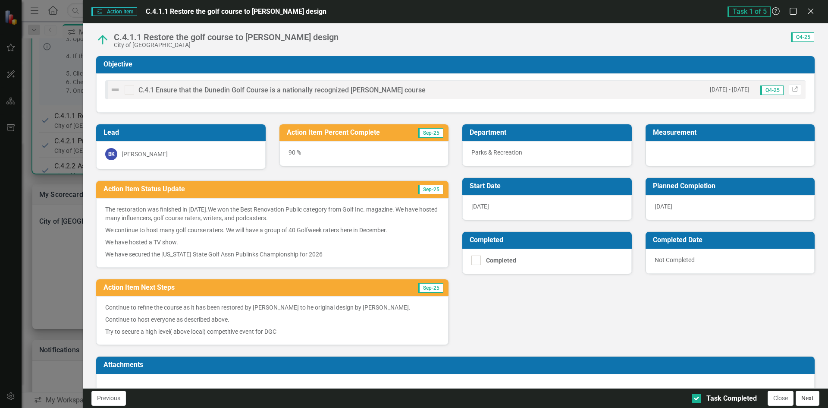
click at [806, 399] on button "Next" at bounding box center [808, 397] width 24 height 15
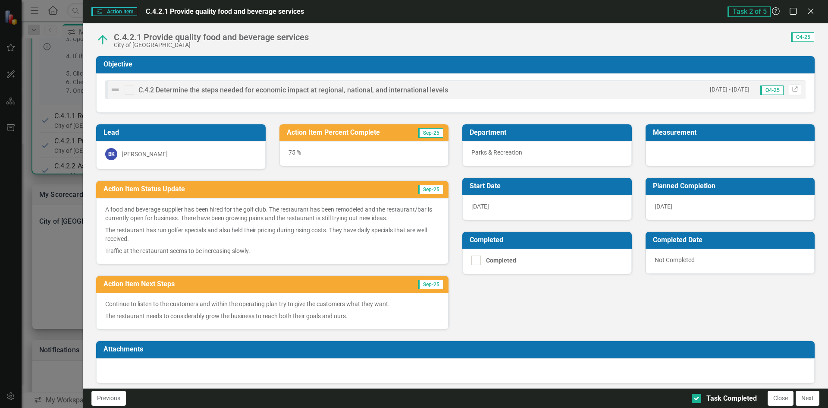
click at [806, 398] on button "Next" at bounding box center [808, 397] width 24 height 15
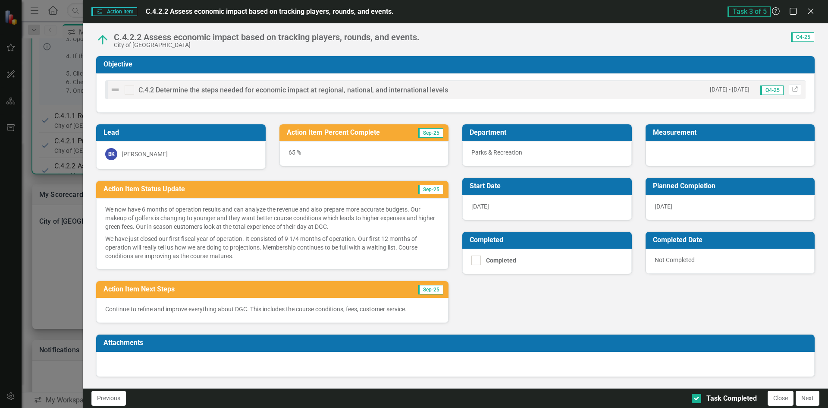
click at [806, 398] on button "Next" at bounding box center [808, 397] width 24 height 15
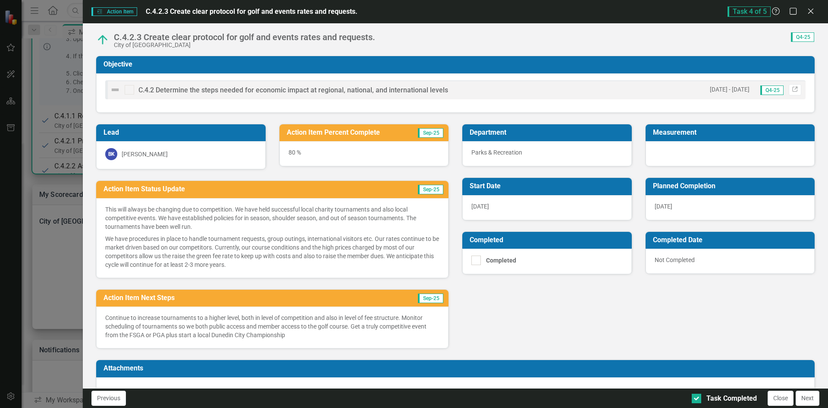
click at [806, 398] on button "Next" at bounding box center [808, 397] width 24 height 15
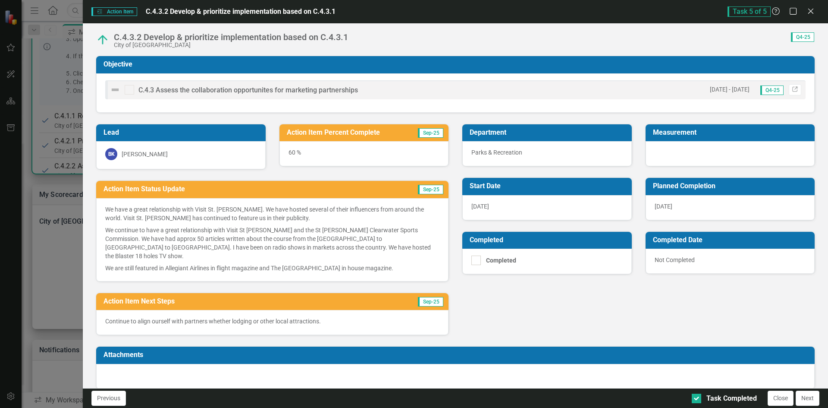
click at [806, 398] on button "Next" at bounding box center [808, 397] width 24 height 15
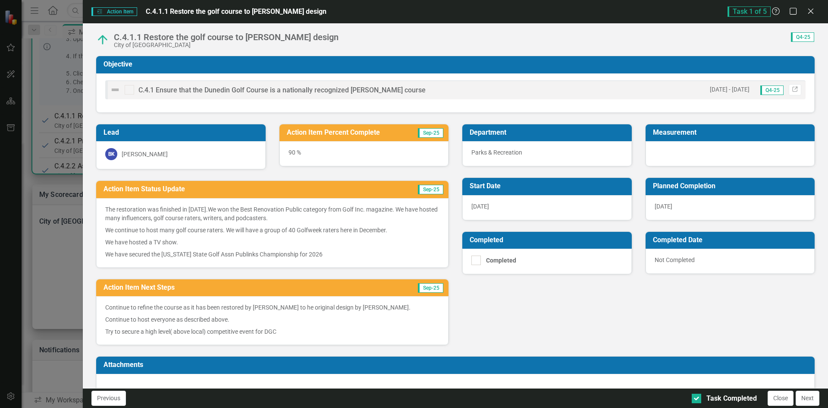
click at [806, 398] on button "Next" at bounding box center [808, 397] width 24 height 15
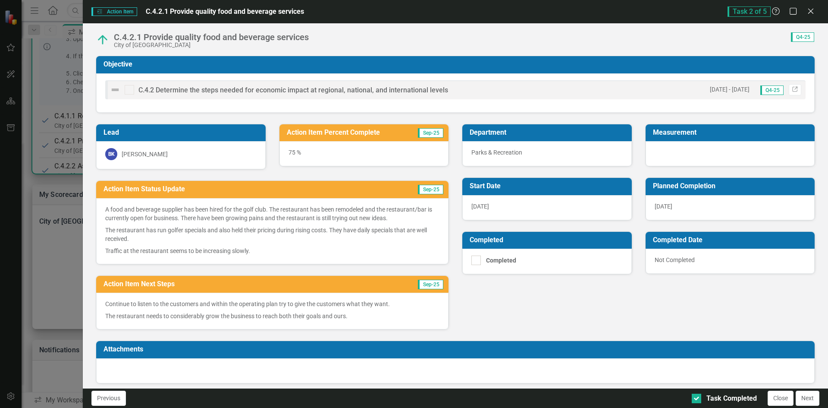
click at [806, 398] on button "Next" at bounding box center [808, 397] width 24 height 15
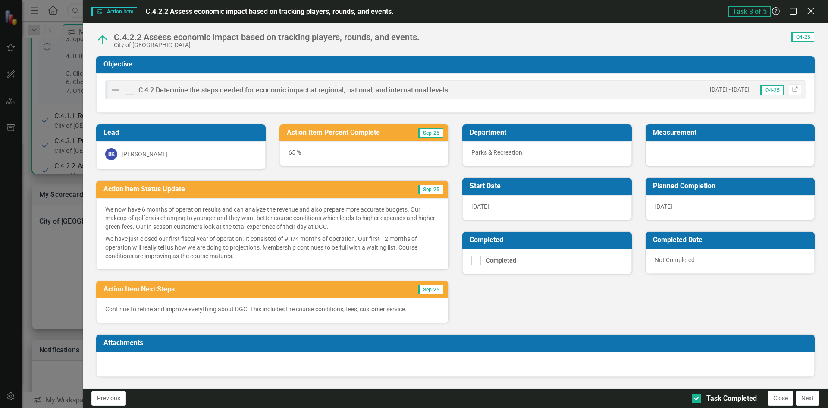
click at [812, 9] on icon "Close" at bounding box center [811, 11] width 11 height 8
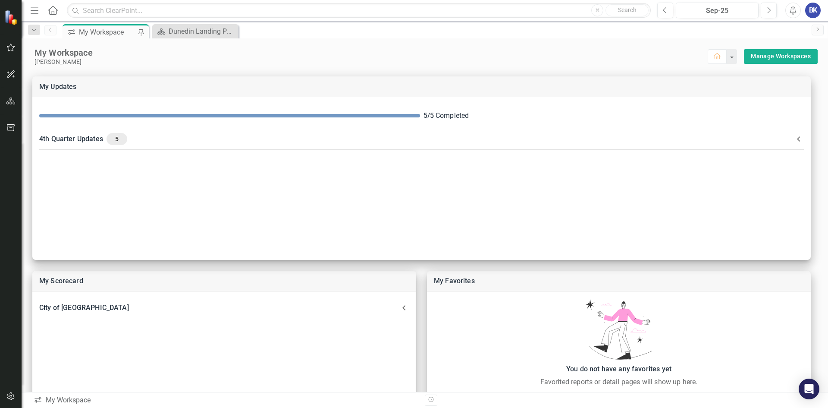
click at [814, 11] on div "BK" at bounding box center [814, 11] width 16 height 16
click at [785, 110] on link "Logout Log Out" at bounding box center [787, 109] width 68 height 16
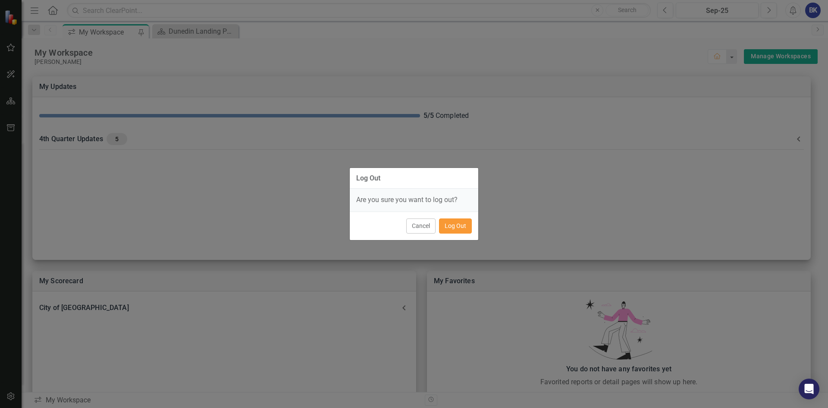
click at [443, 222] on button "Log Out" at bounding box center [455, 225] width 33 height 15
